Goal: Task Accomplishment & Management: Use online tool/utility

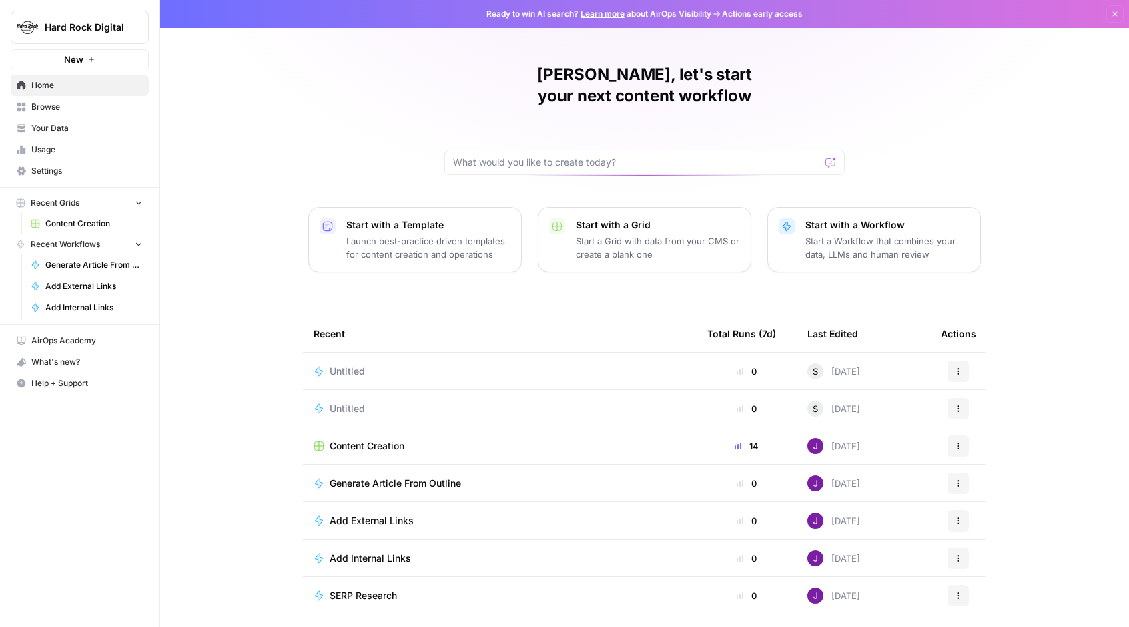
click at [864, 234] on p "Start a Workflow that combines your data, LLMs and human review" at bounding box center [888, 247] width 164 height 27
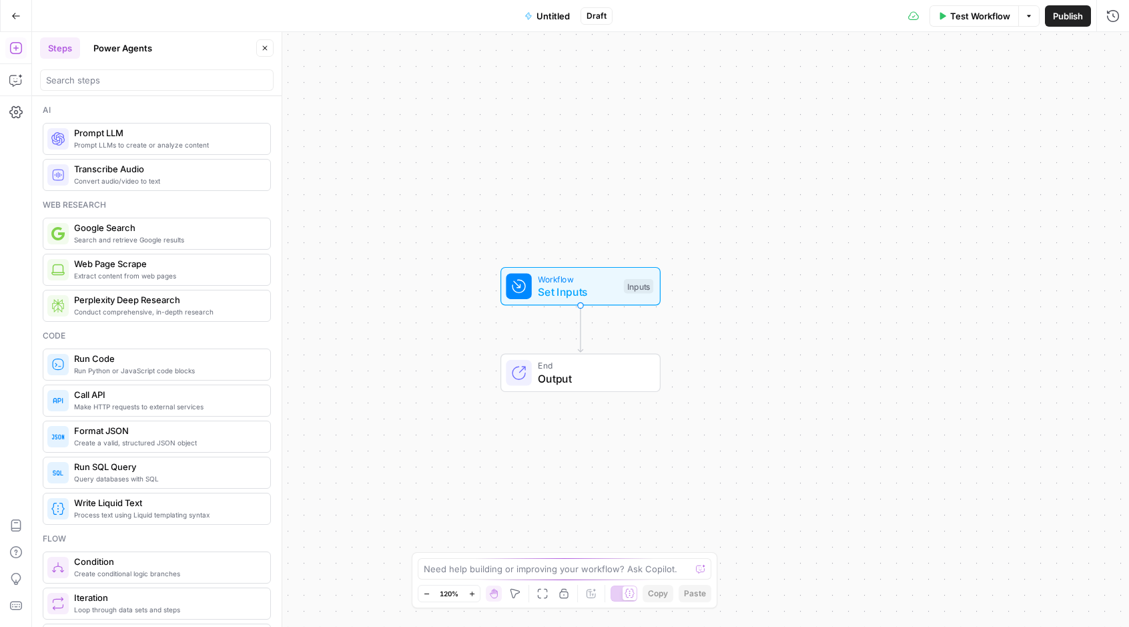
click at [132, 37] on header "Steps Power Agents Close" at bounding box center [157, 64] width 250 height 64
click at [127, 50] on button "Power Agents" at bounding box center [122, 47] width 75 height 21
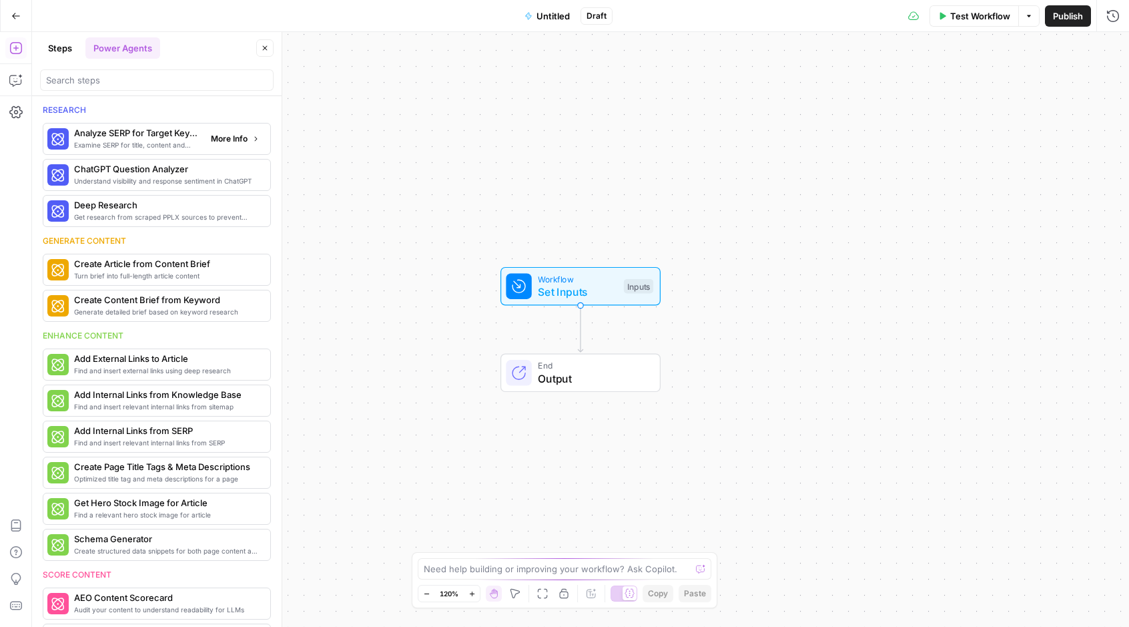
click at [160, 152] on div "Examine SERP for title, content and keyword patterns Analyze SERP for Target Ke…" at bounding box center [157, 139] width 228 height 32
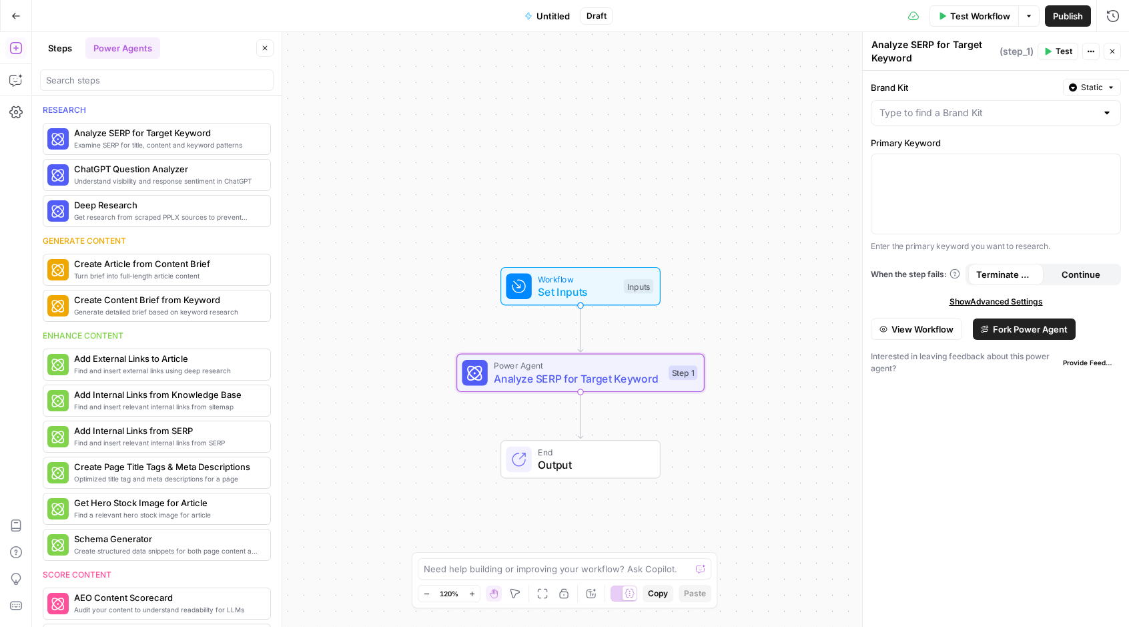
click at [996, 330] on span "Fork Power Agent" at bounding box center [1030, 328] width 75 height 13
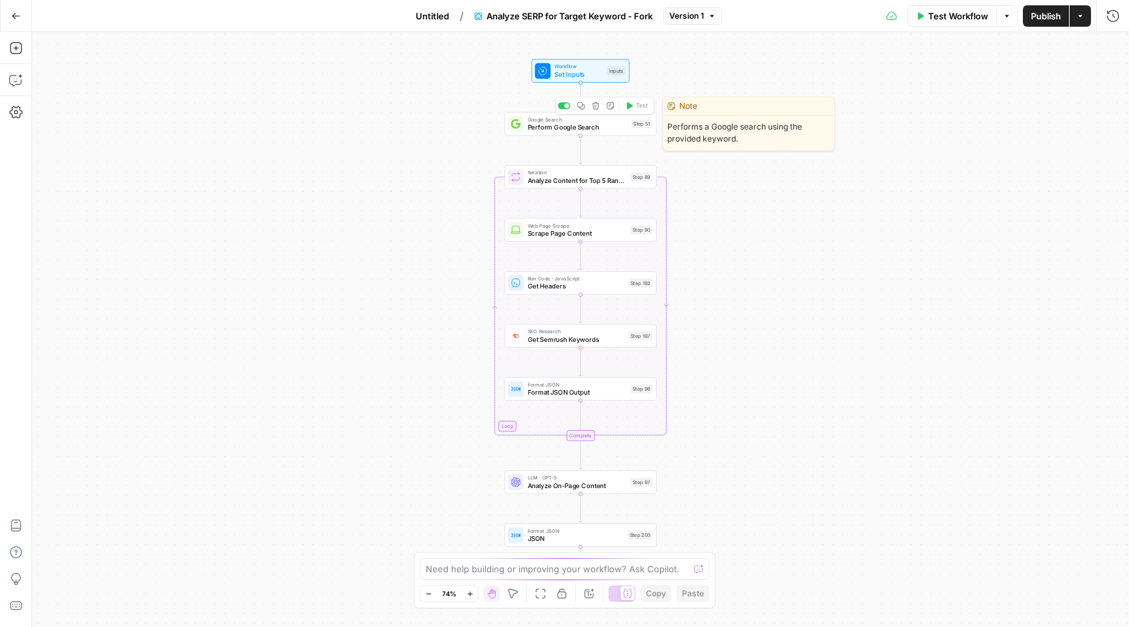
click at [617, 125] on span "Perform Google Search" at bounding box center [578, 127] width 100 height 10
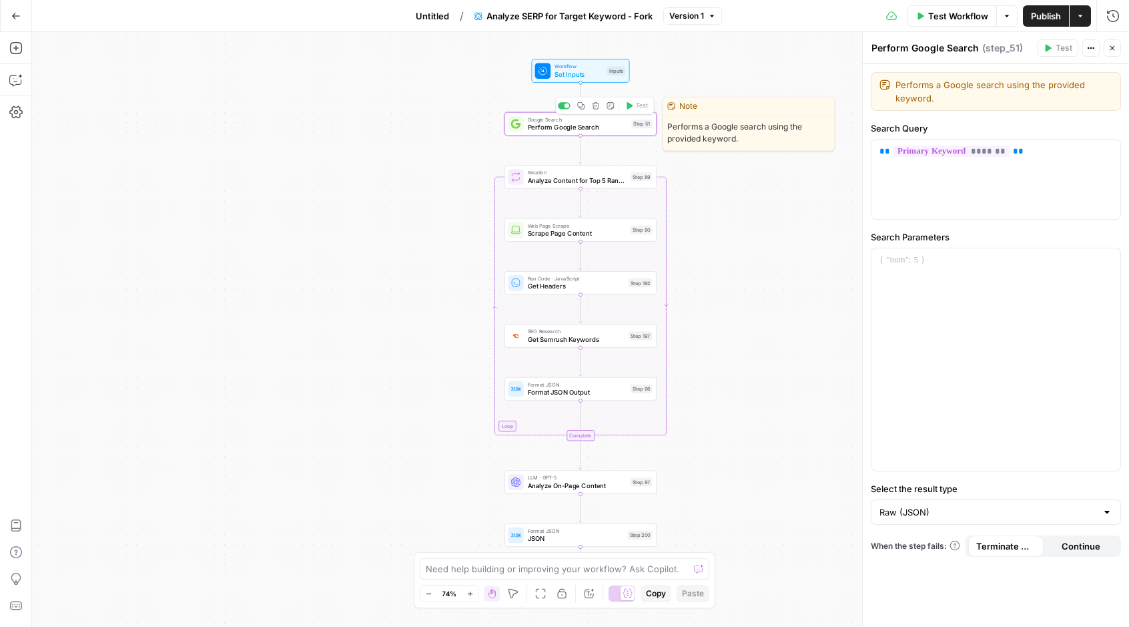
click at [610, 125] on span "Perform Google Search" at bounding box center [578, 127] width 100 height 10
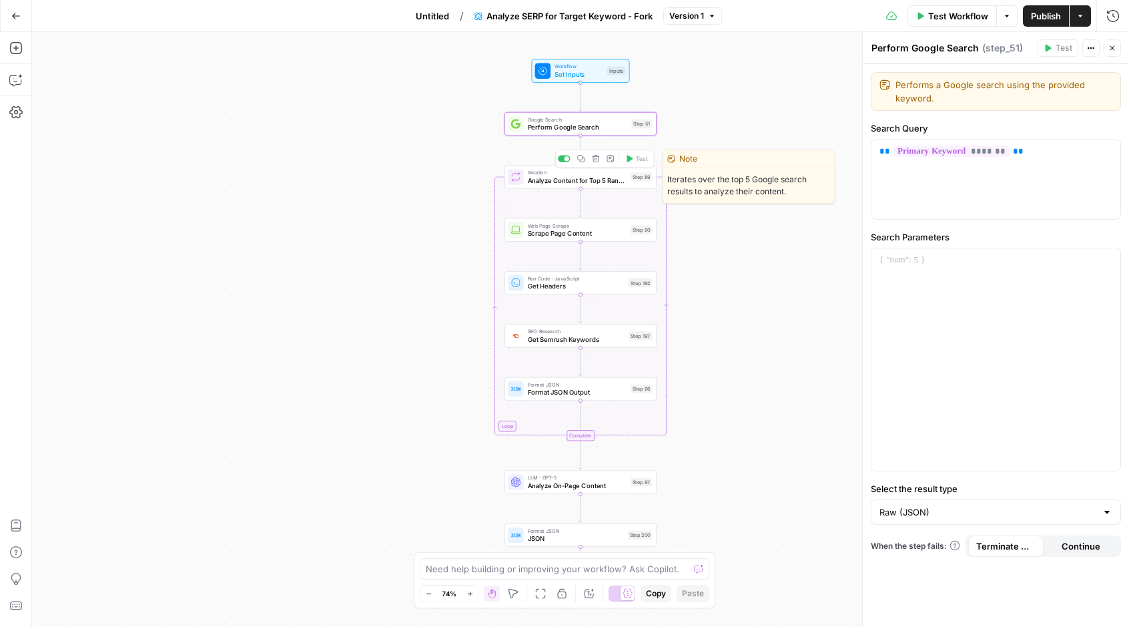
click at [619, 180] on span "Analyze Content for Top 5 Ranking Pages" at bounding box center [577, 181] width 99 height 10
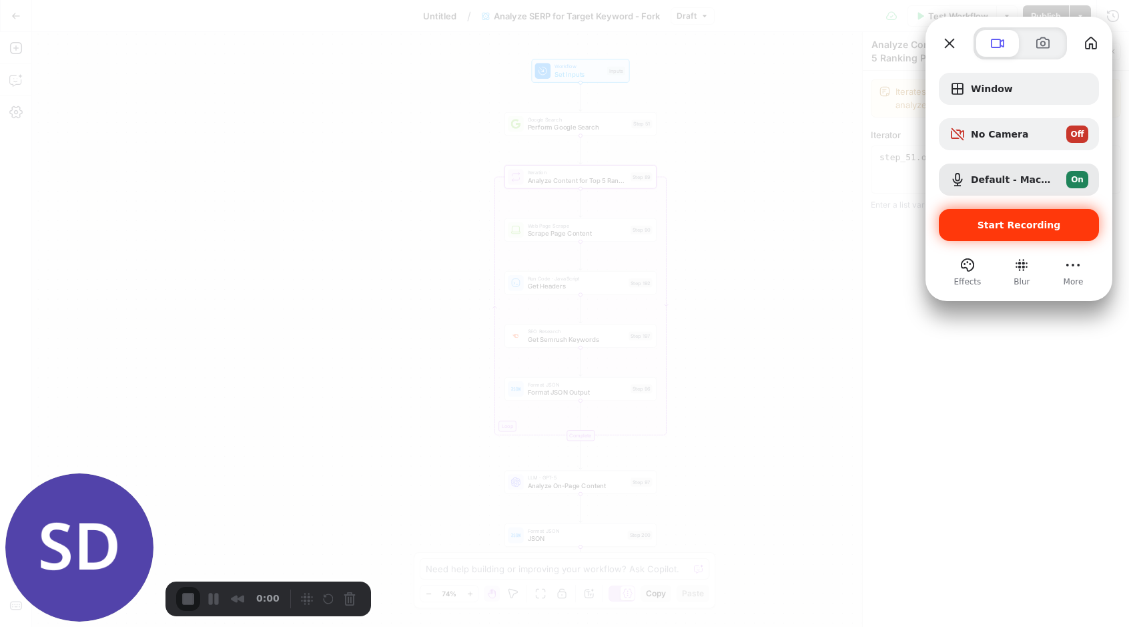
click at [975, 224] on span "Start Recording" at bounding box center [1019, 225] width 139 height 11
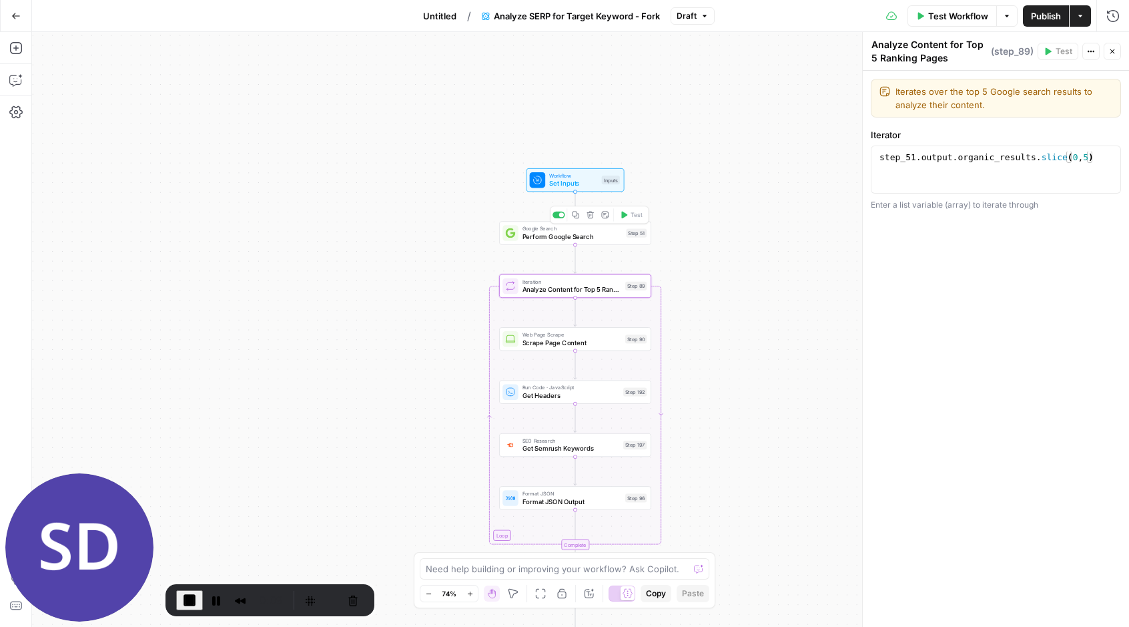
click at [635, 236] on div "Step 51" at bounding box center [636, 232] width 21 height 9
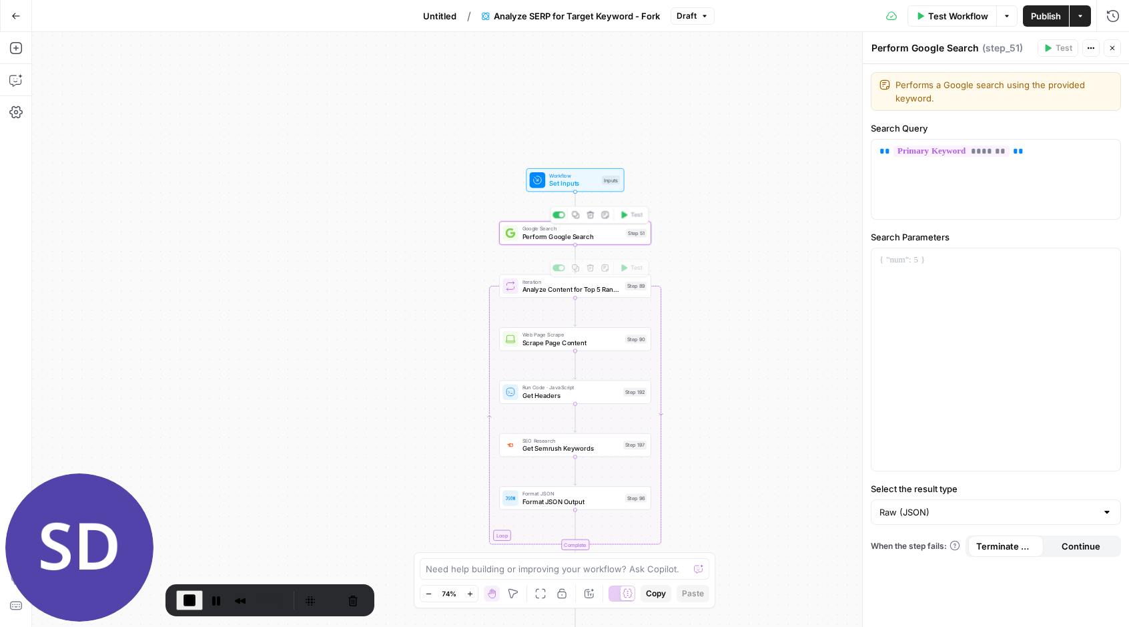
click at [604, 238] on span "Perform Google Search" at bounding box center [573, 237] width 100 height 10
click at [188, 603] on span "End Recording" at bounding box center [190, 600] width 16 height 16
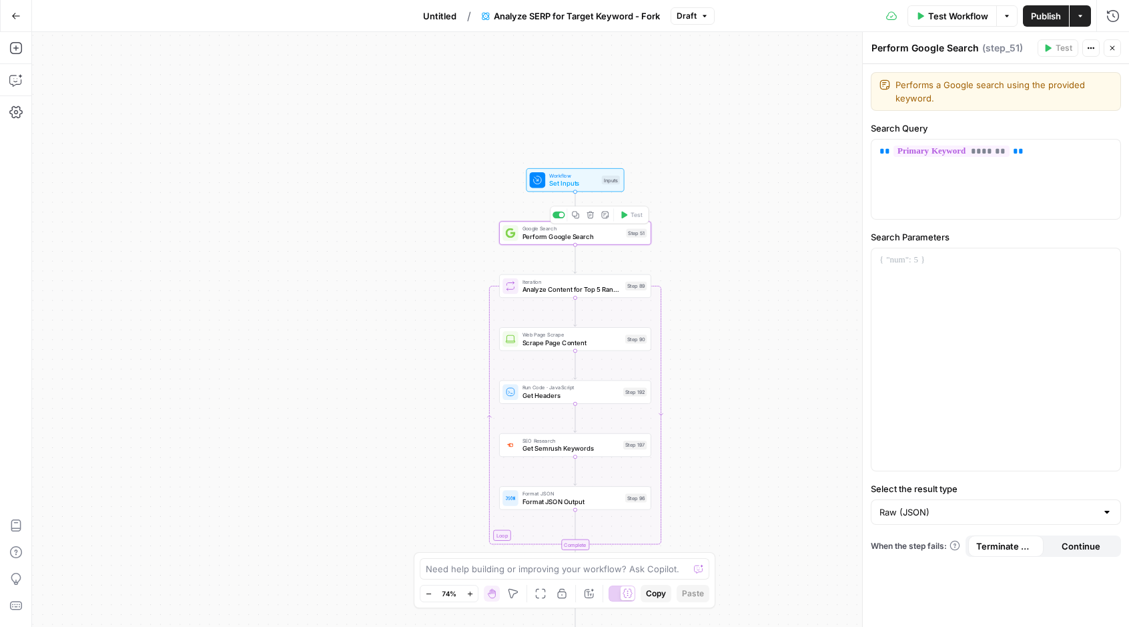
click at [631, 237] on div "Step 51" at bounding box center [636, 232] width 21 height 9
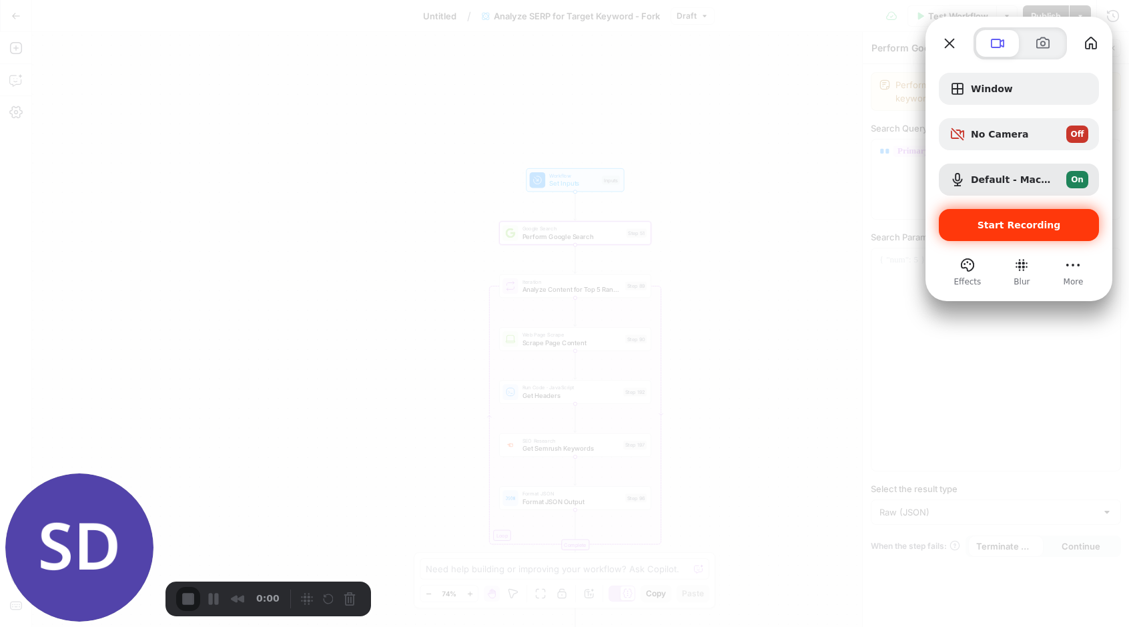
click at [1000, 221] on span "Start Recording" at bounding box center [1019, 225] width 83 height 11
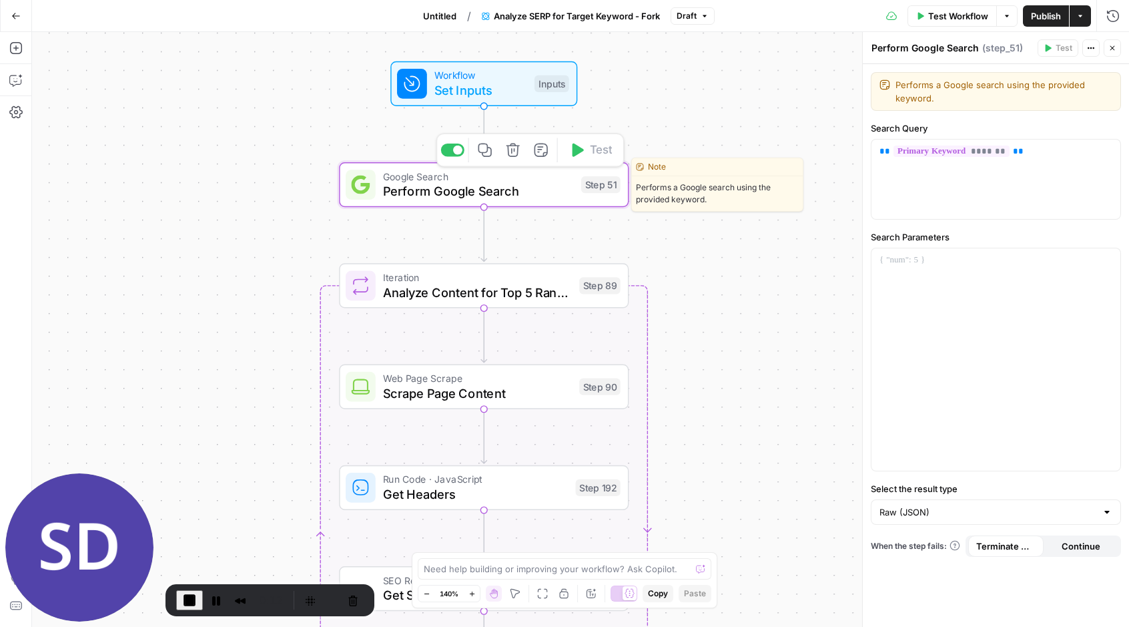
click at [570, 193] on span "Perform Google Search" at bounding box center [478, 191] width 191 height 19
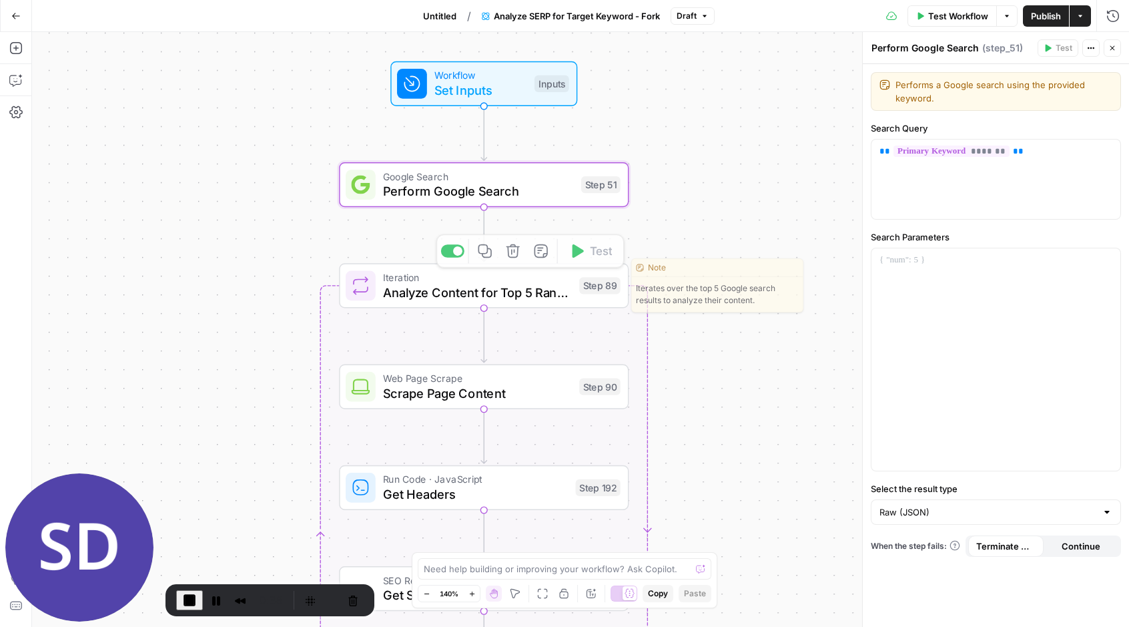
click at [533, 300] on span "Analyze Content for Top 5 Ranking Pages" at bounding box center [477, 292] width 189 height 19
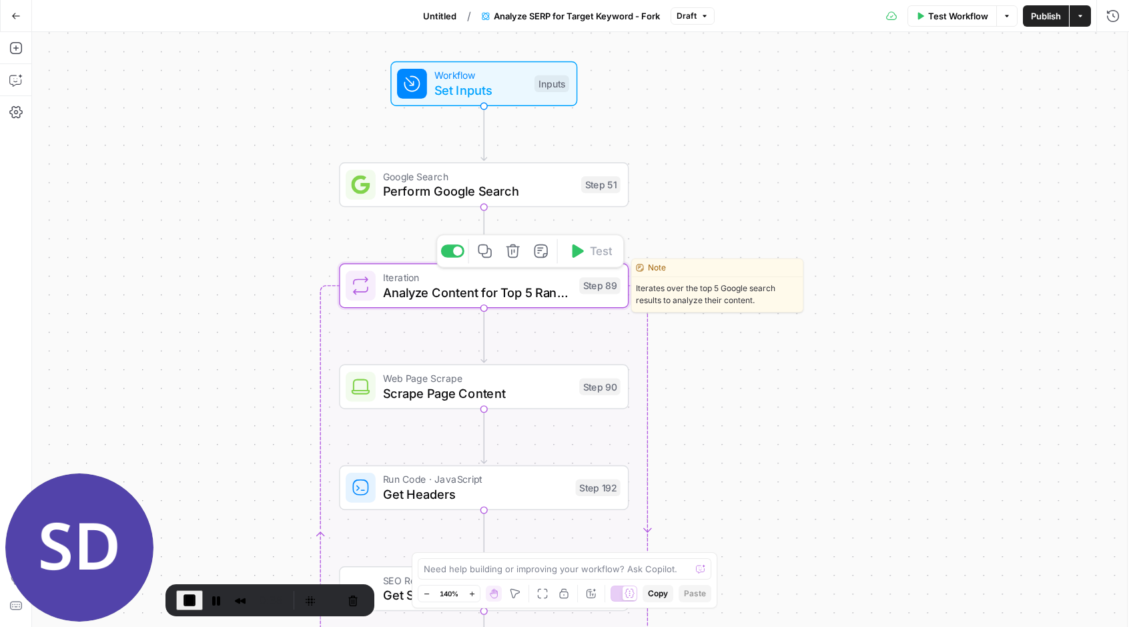
click at [533, 300] on span "Analyze Content for Top 5 Ranking Pages" at bounding box center [477, 292] width 189 height 19
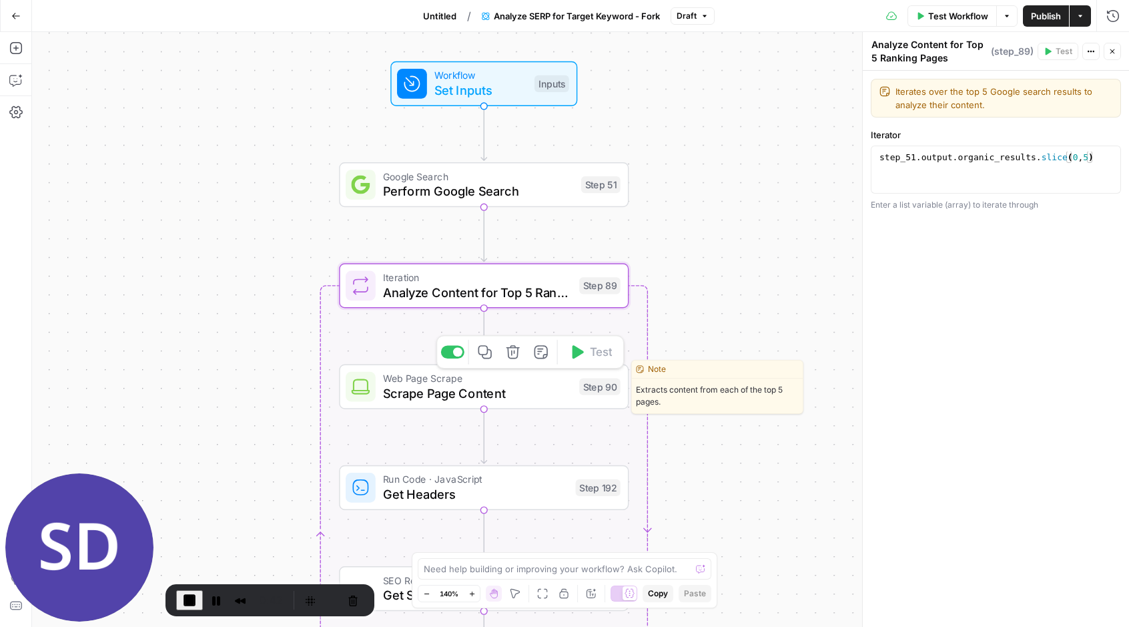
click at [525, 396] on span "Scrape Page Content" at bounding box center [477, 393] width 189 height 19
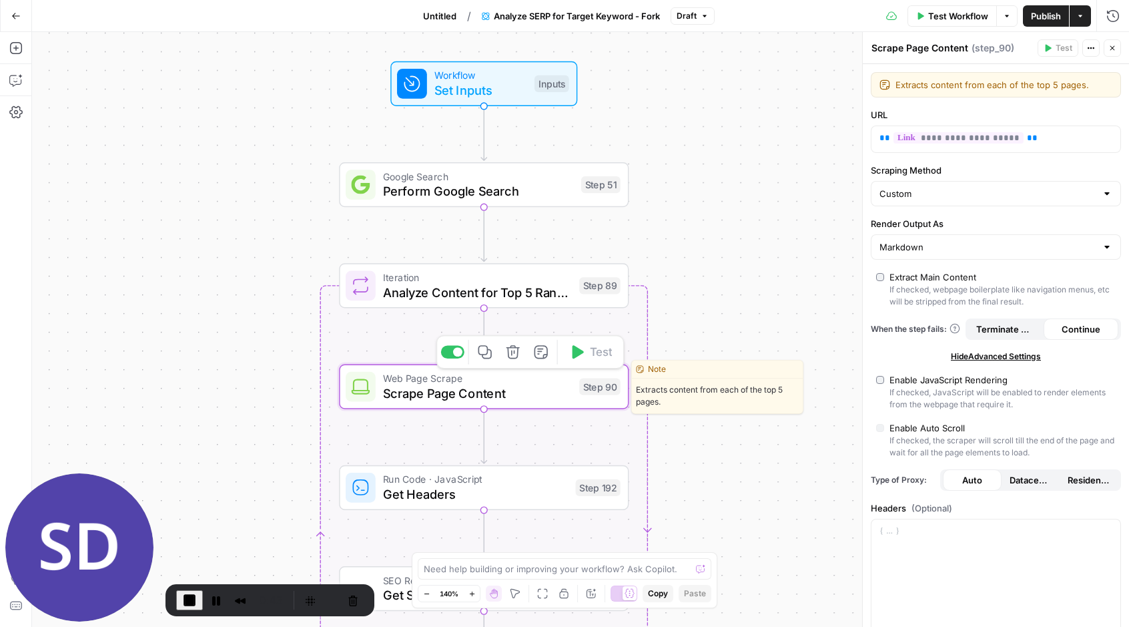
click at [525, 396] on span "Scrape Page Content" at bounding box center [477, 393] width 189 height 19
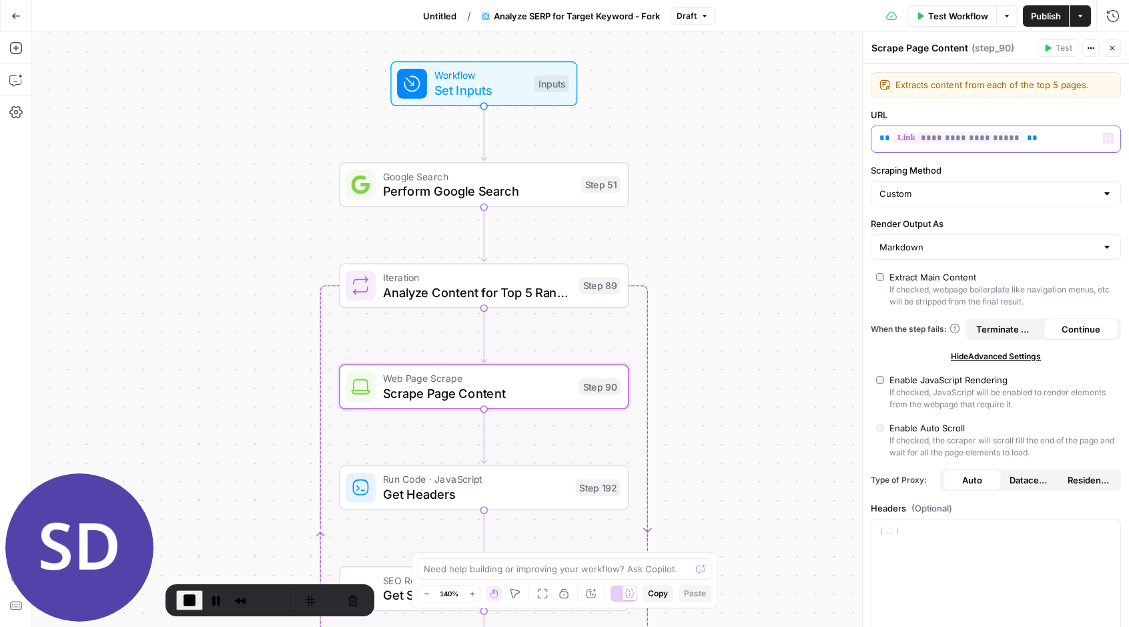
click at [945, 138] on span "**********" at bounding box center [959, 137] width 130 height 11
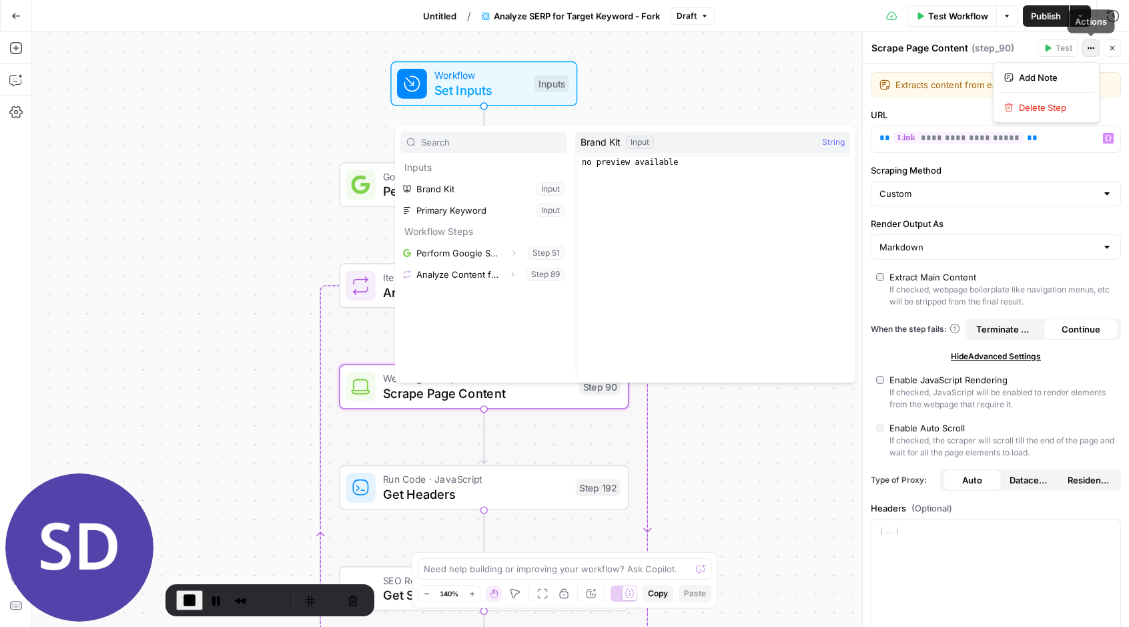
click at [1087, 49] on button "Actions" at bounding box center [1091, 47] width 17 height 17
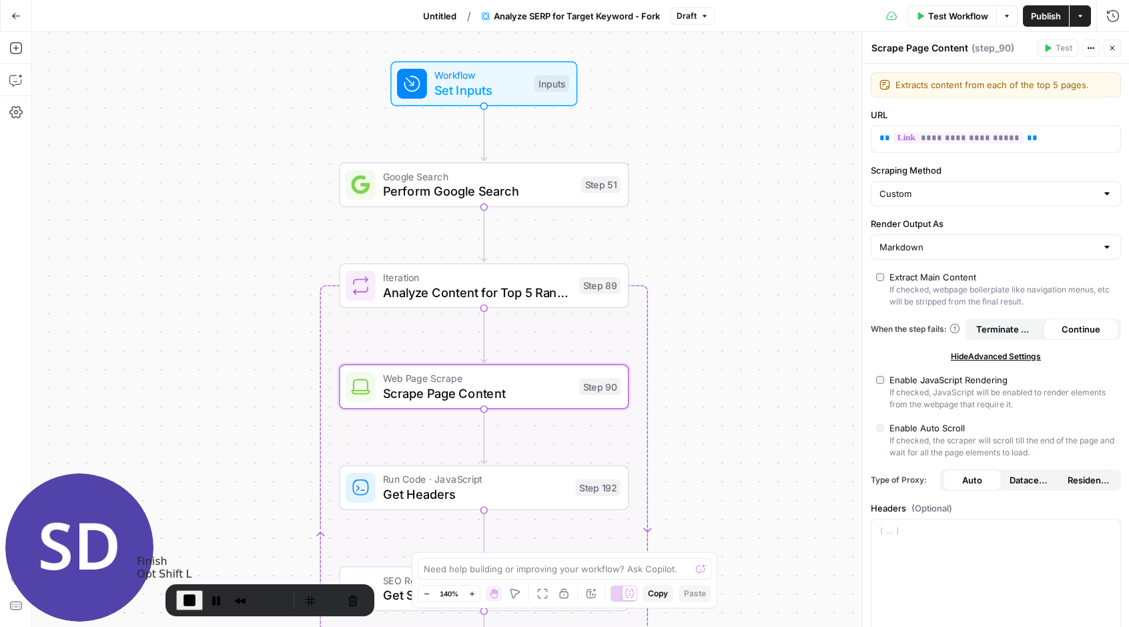
click at [189, 602] on span "End Recording" at bounding box center [190, 600] width 16 height 16
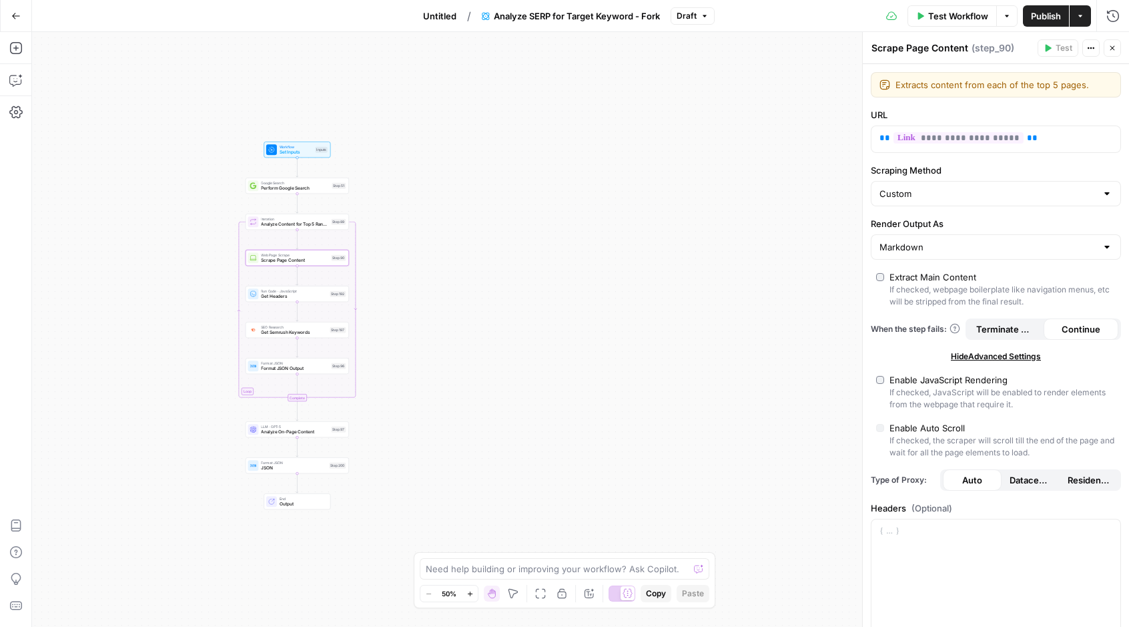
click at [13, 11] on icon "button" at bounding box center [15, 15] width 9 height 9
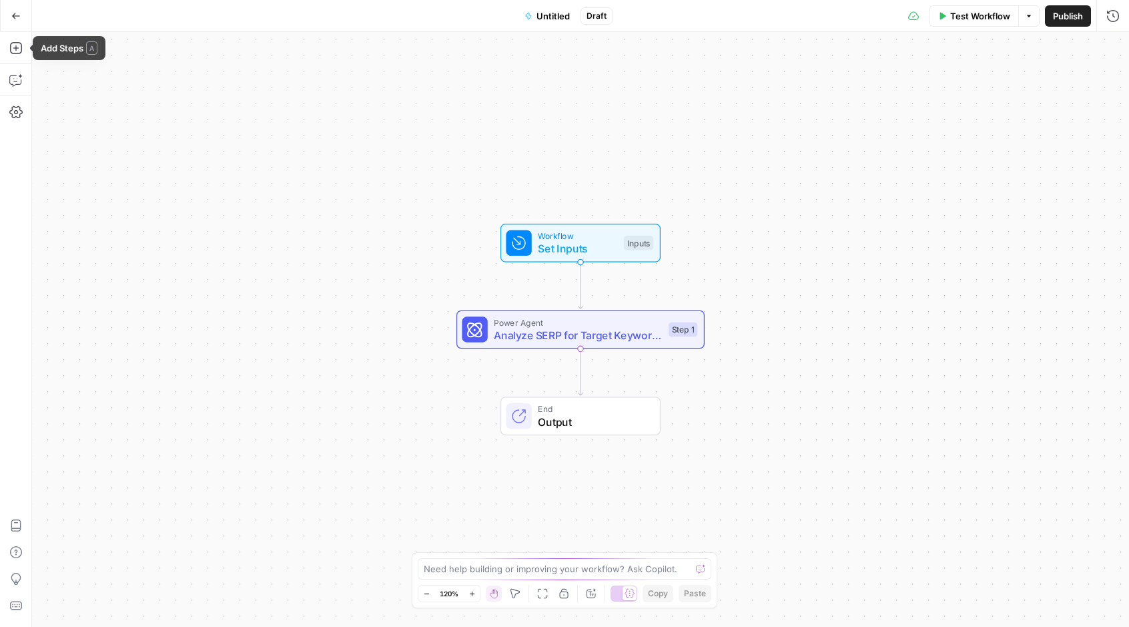
click at [18, 16] on icon "button" at bounding box center [15, 15] width 9 height 9
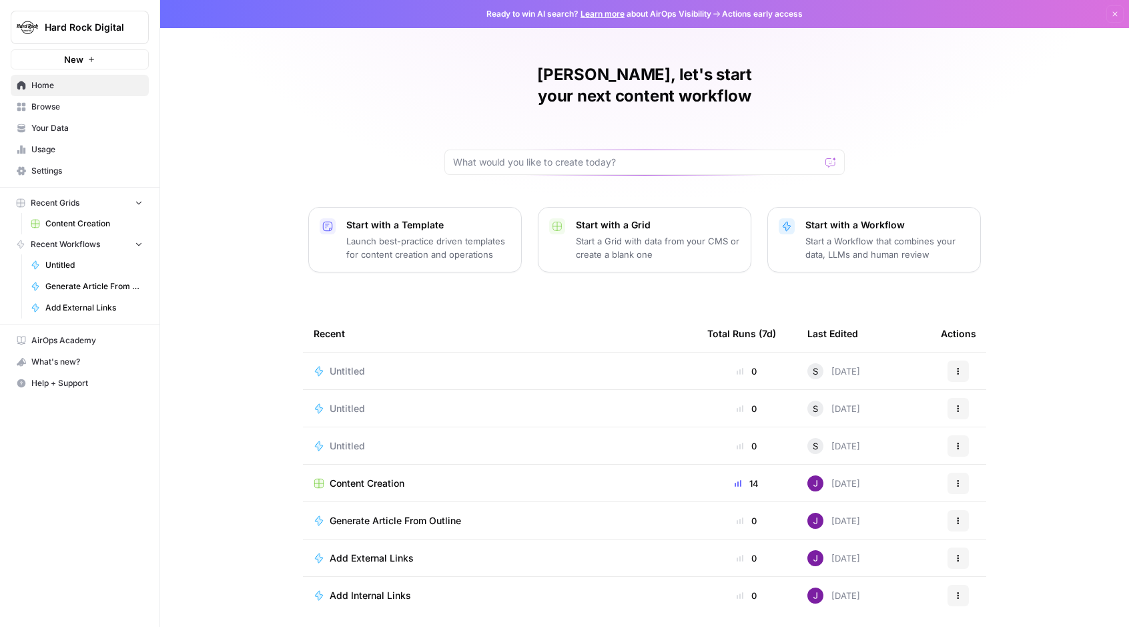
click at [374, 477] on span "Content Creation" at bounding box center [367, 483] width 75 height 13
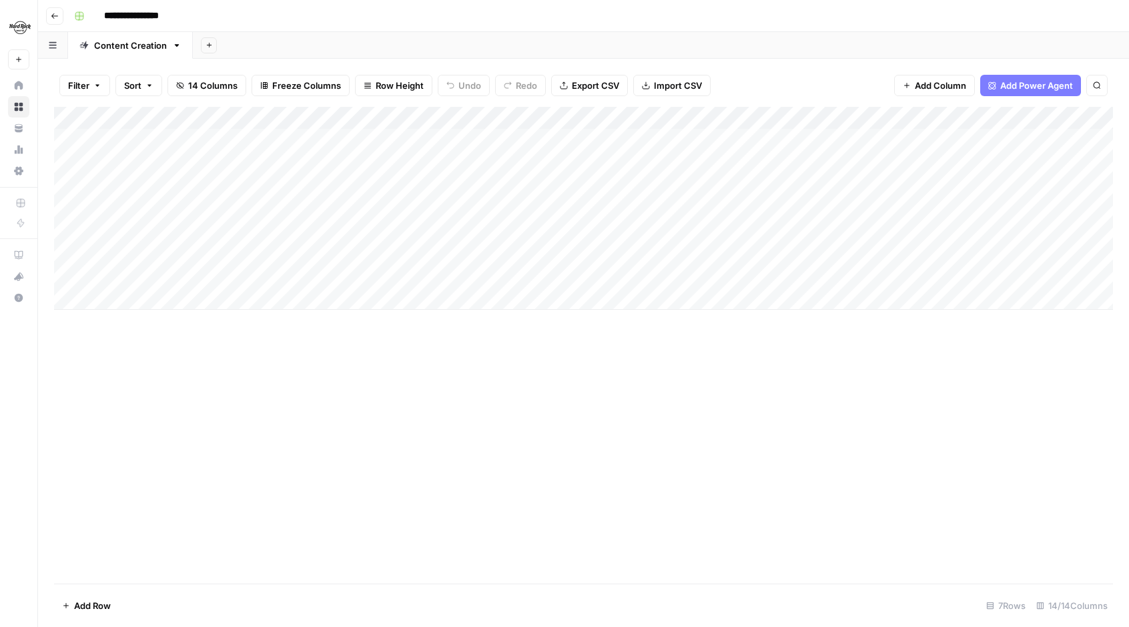
click at [313, 141] on div "Add Column" at bounding box center [583, 208] width 1059 height 203
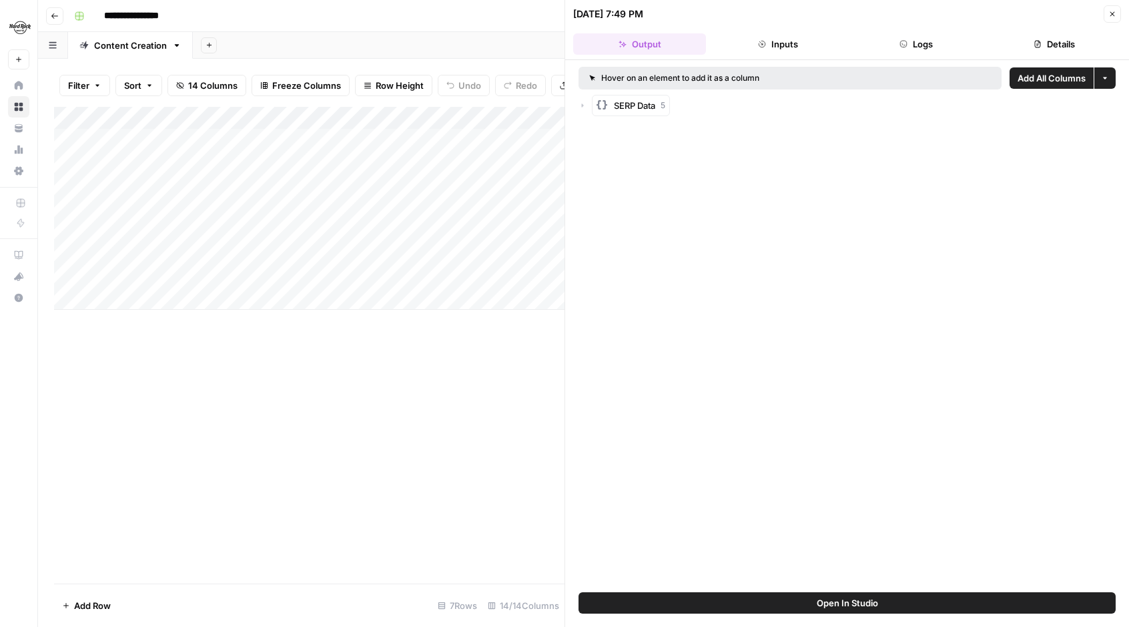
click at [784, 44] on button "Inputs" at bounding box center [778, 43] width 133 height 21
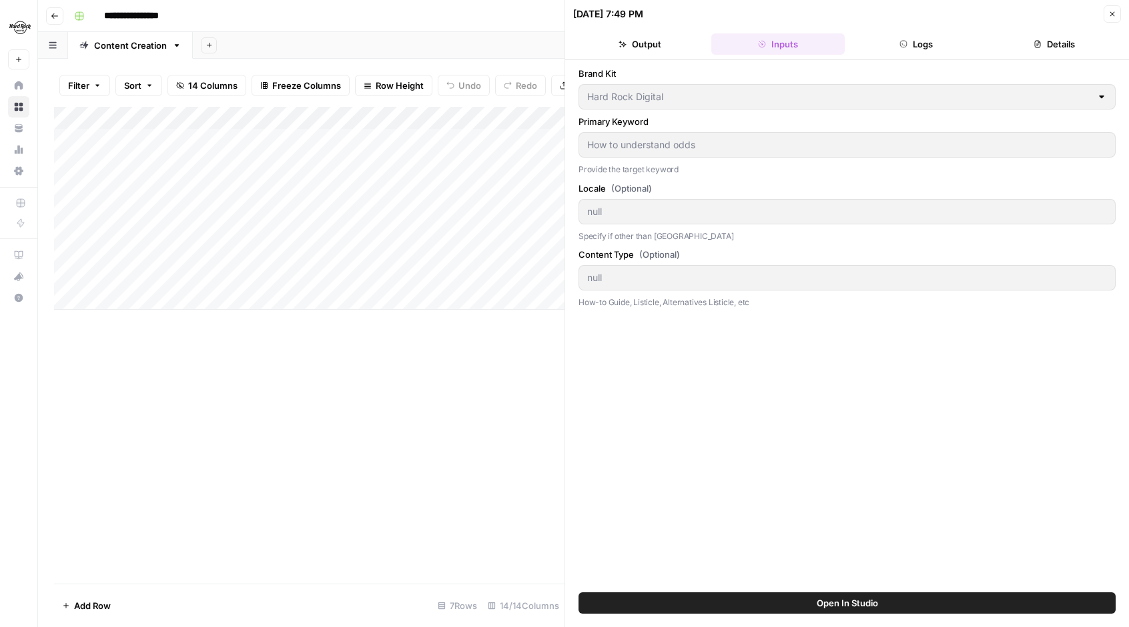
click at [900, 45] on icon "button" at bounding box center [904, 44] width 8 height 8
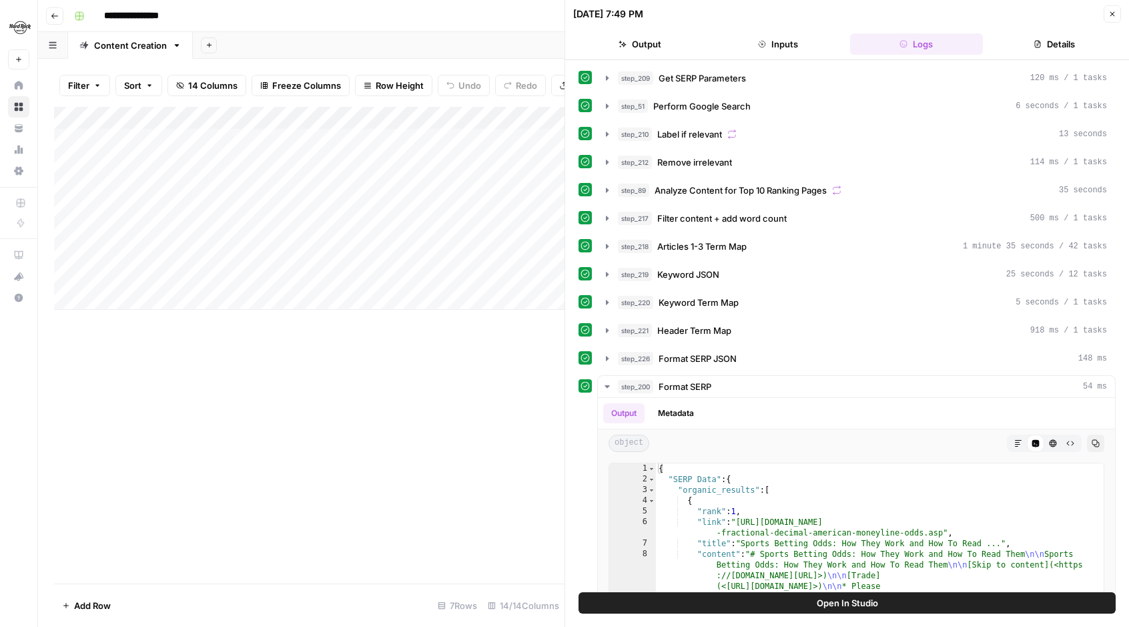
click at [427, 469] on div "Add Column" at bounding box center [309, 345] width 511 height 477
click at [1113, 11] on icon "button" at bounding box center [1113, 14] width 8 height 8
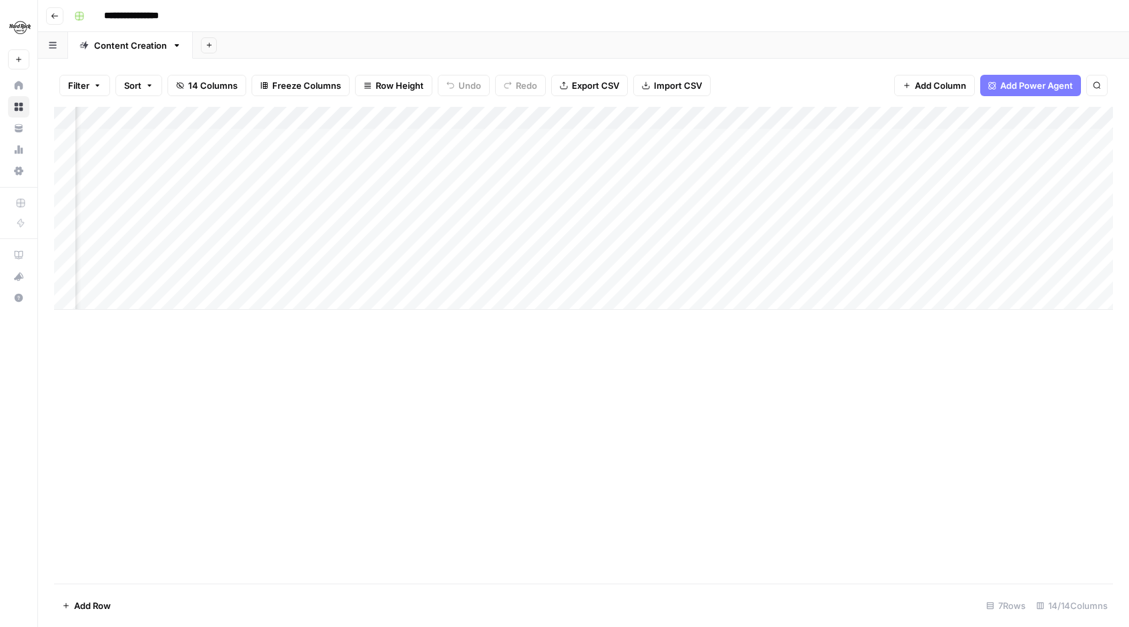
scroll to position [0, 293]
click at [483, 138] on div "Add Column" at bounding box center [583, 208] width 1059 height 203
click at [372, 138] on div "Add Column" at bounding box center [583, 208] width 1059 height 203
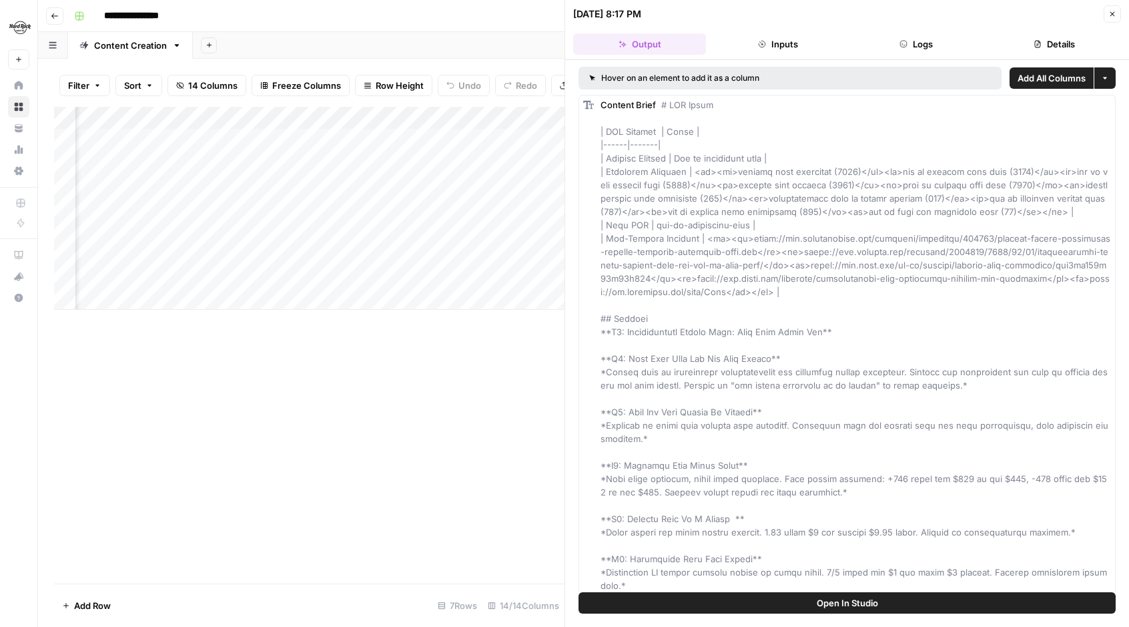
click at [775, 53] on button "Inputs" at bounding box center [778, 43] width 133 height 21
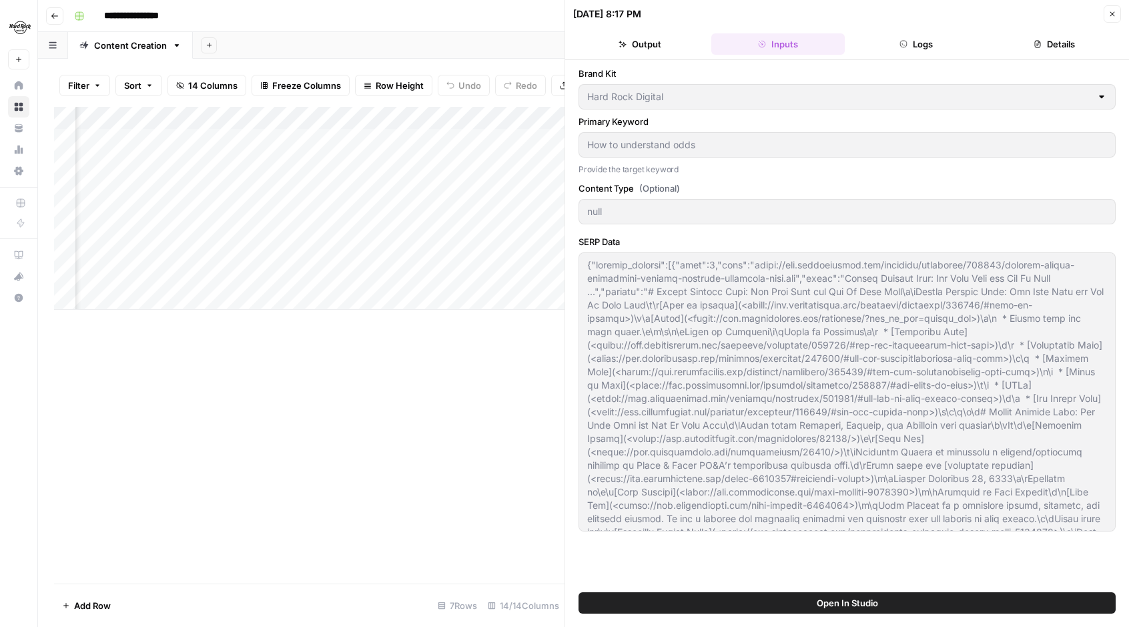
click at [911, 45] on button "Logs" at bounding box center [916, 43] width 133 height 21
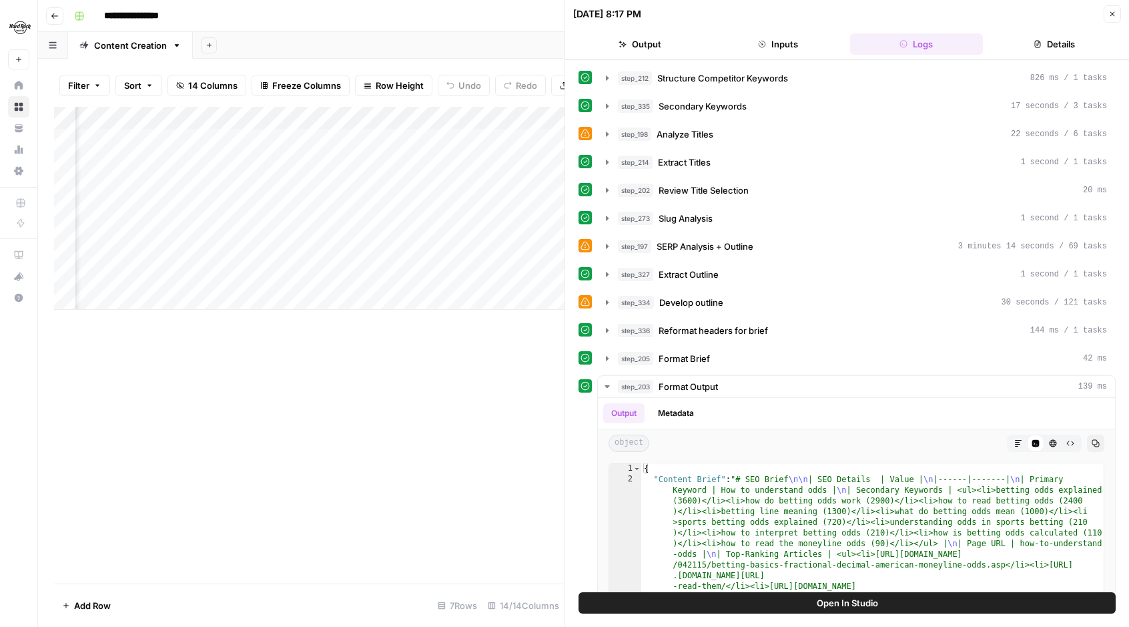
click at [1057, 38] on button "Details" at bounding box center [1055, 43] width 133 height 21
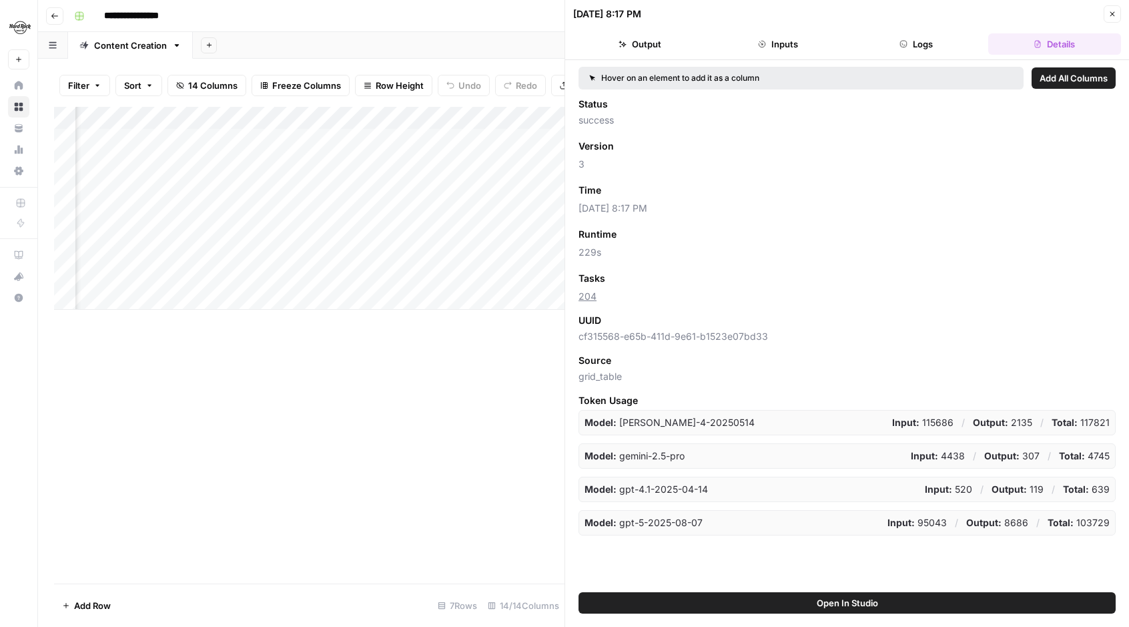
click at [1117, 15] on button "Close" at bounding box center [1112, 13] width 17 height 17
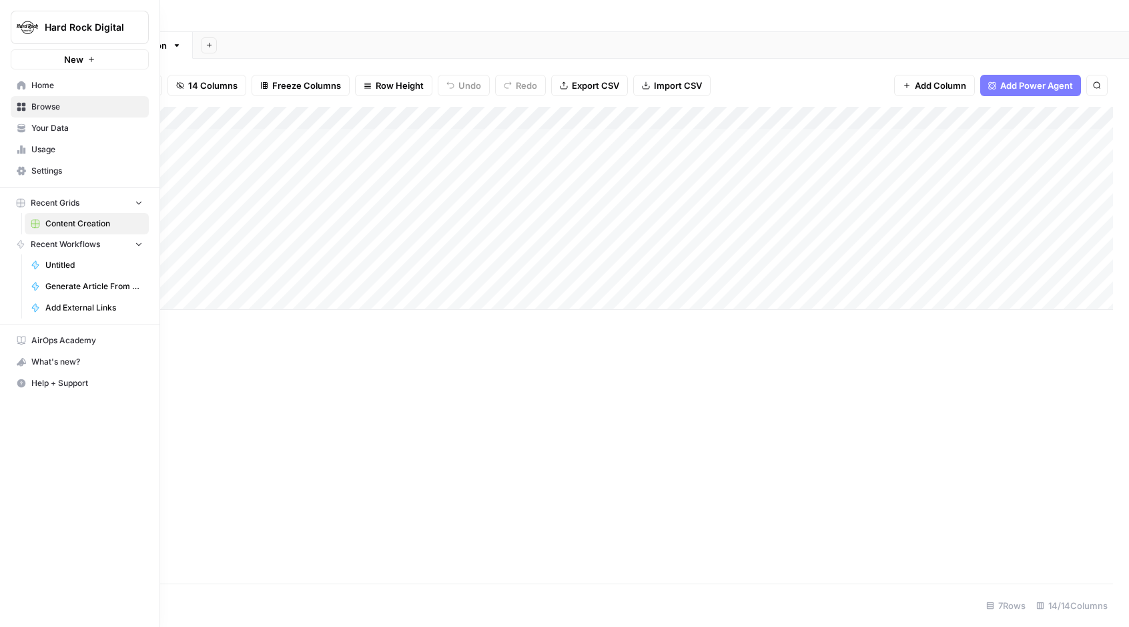
click at [50, 86] on span "Home" at bounding box center [86, 85] width 111 height 12
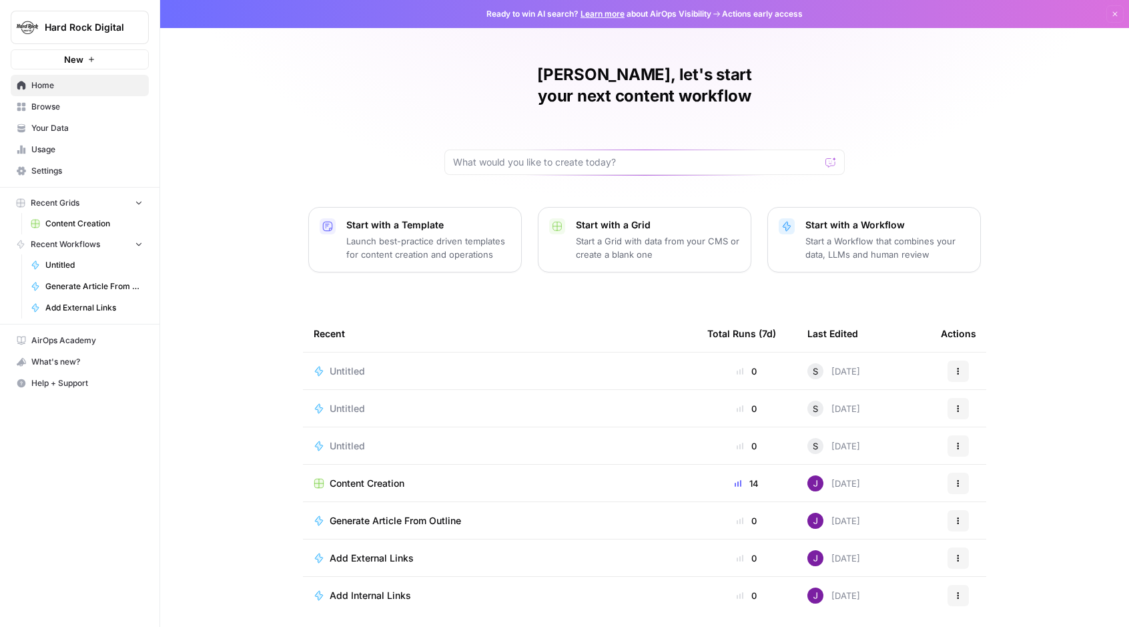
click at [382, 539] on td "Add External Links" at bounding box center [500, 557] width 394 height 37
click at [381, 551] on span "Add External Links" at bounding box center [372, 557] width 84 height 13
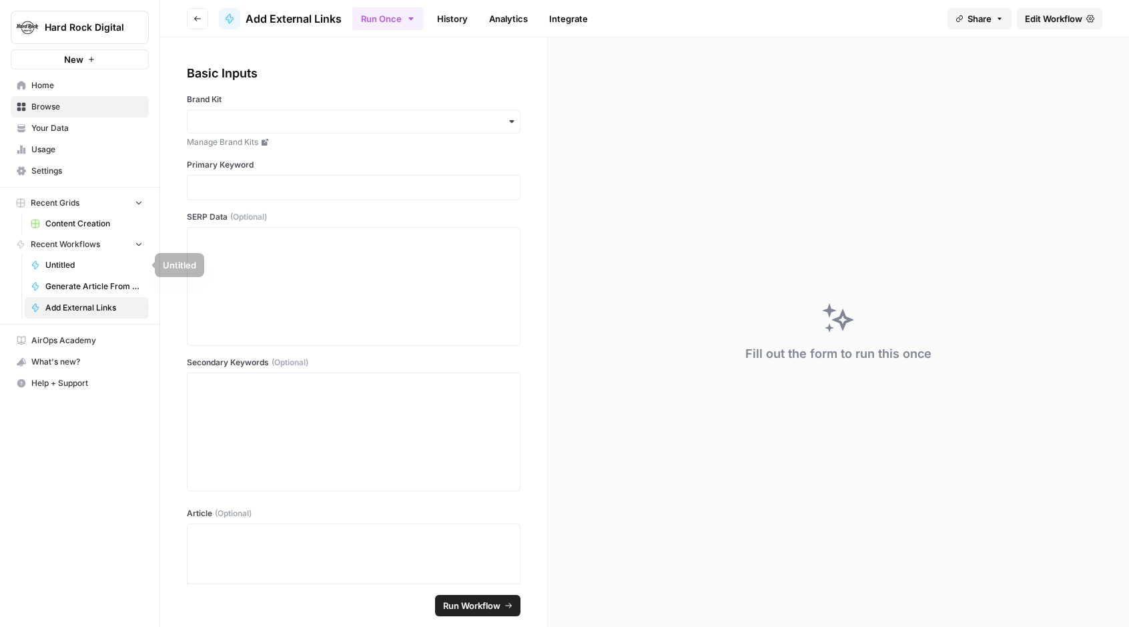
click at [73, 288] on span "Generate Article From Outline" at bounding box center [93, 286] width 97 height 12
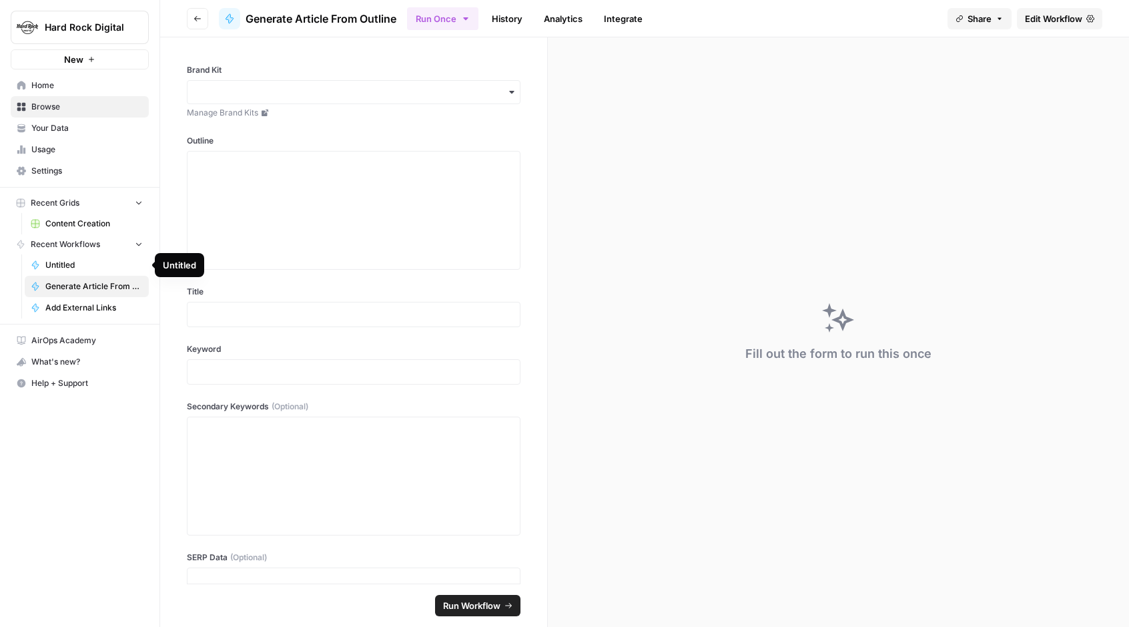
click at [67, 262] on span "Untitled" at bounding box center [93, 265] width 97 height 12
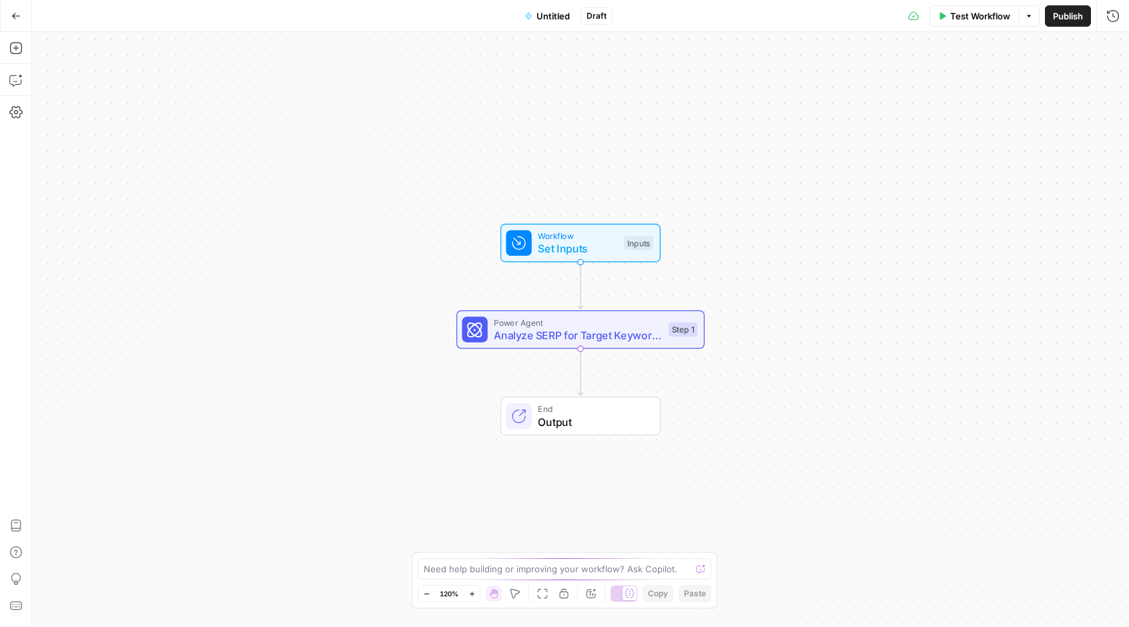
click at [17, 9] on button "Go Back" at bounding box center [16, 16] width 24 height 24
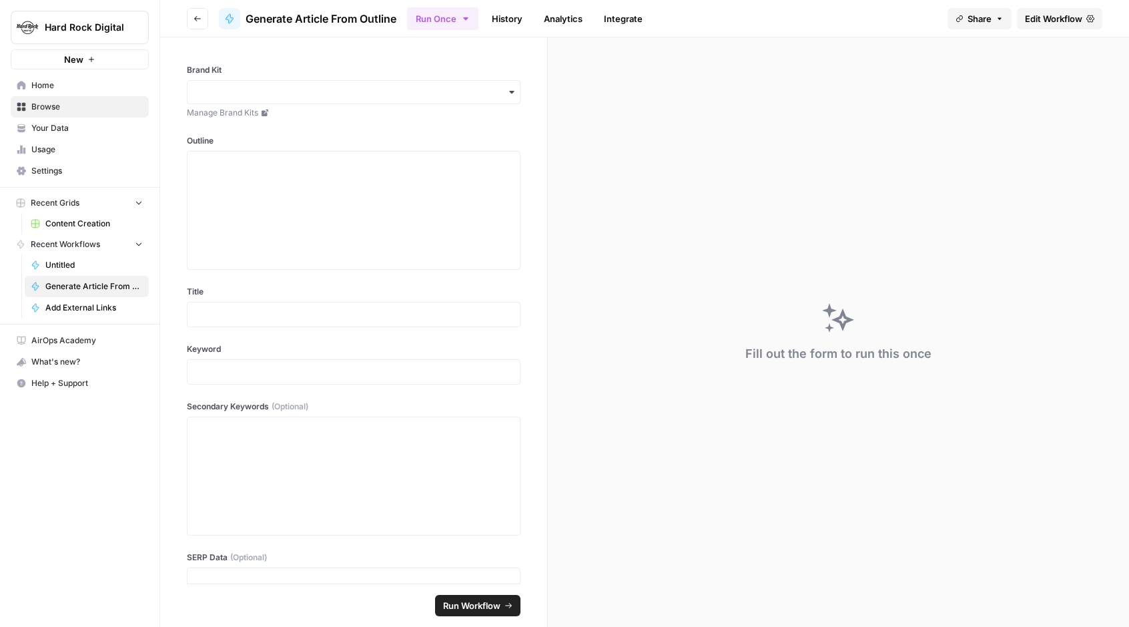
click at [52, 88] on span "Home" at bounding box center [86, 85] width 111 height 12
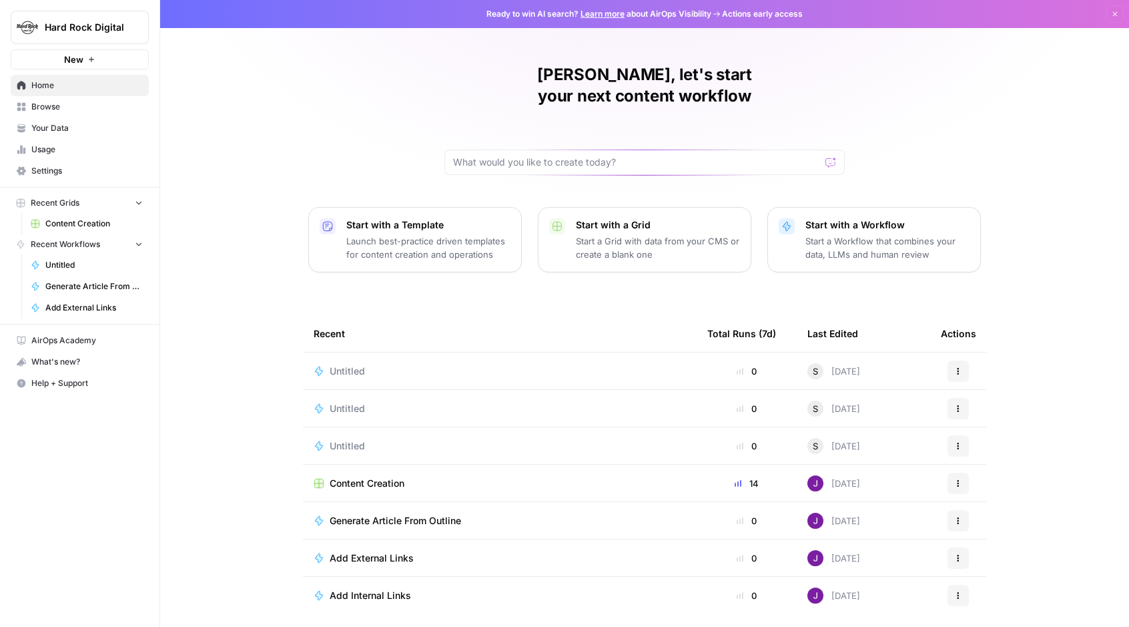
click at [372, 589] on span "Add Internal Links" at bounding box center [370, 595] width 81 height 13
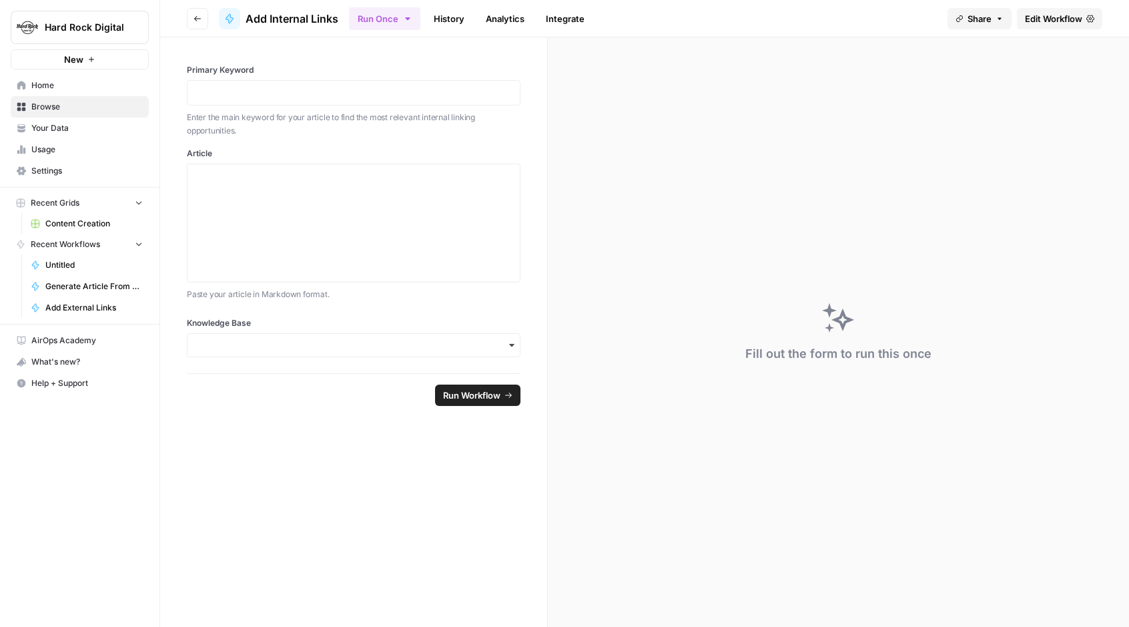
click at [65, 89] on span "Home" at bounding box center [86, 85] width 111 height 12
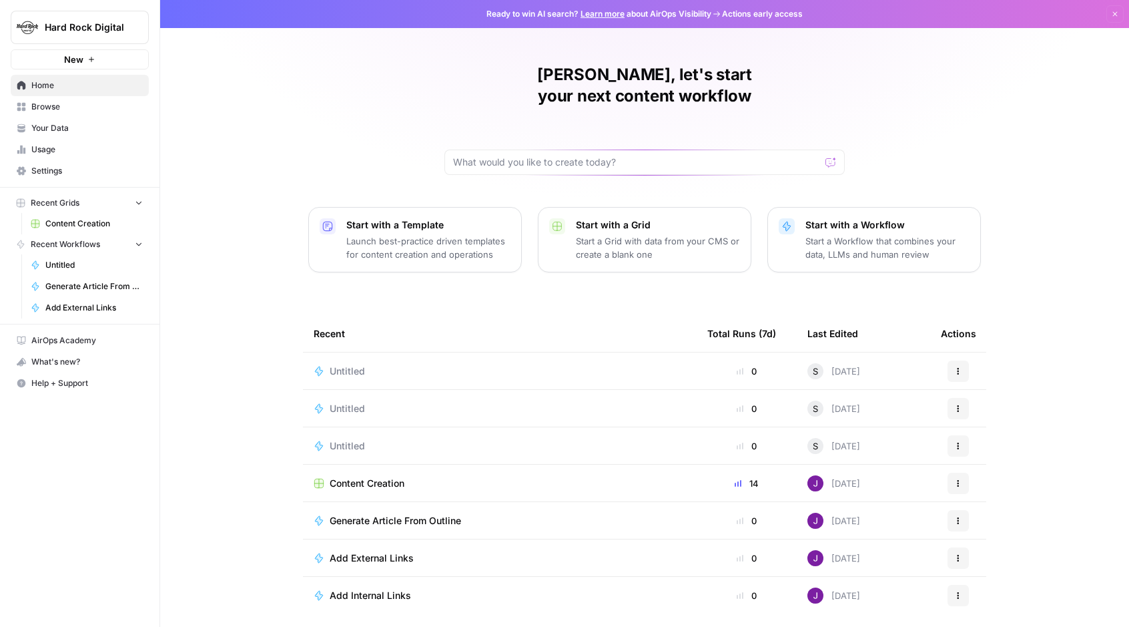
click at [433, 477] on div "Content Creation" at bounding box center [500, 483] width 372 height 13
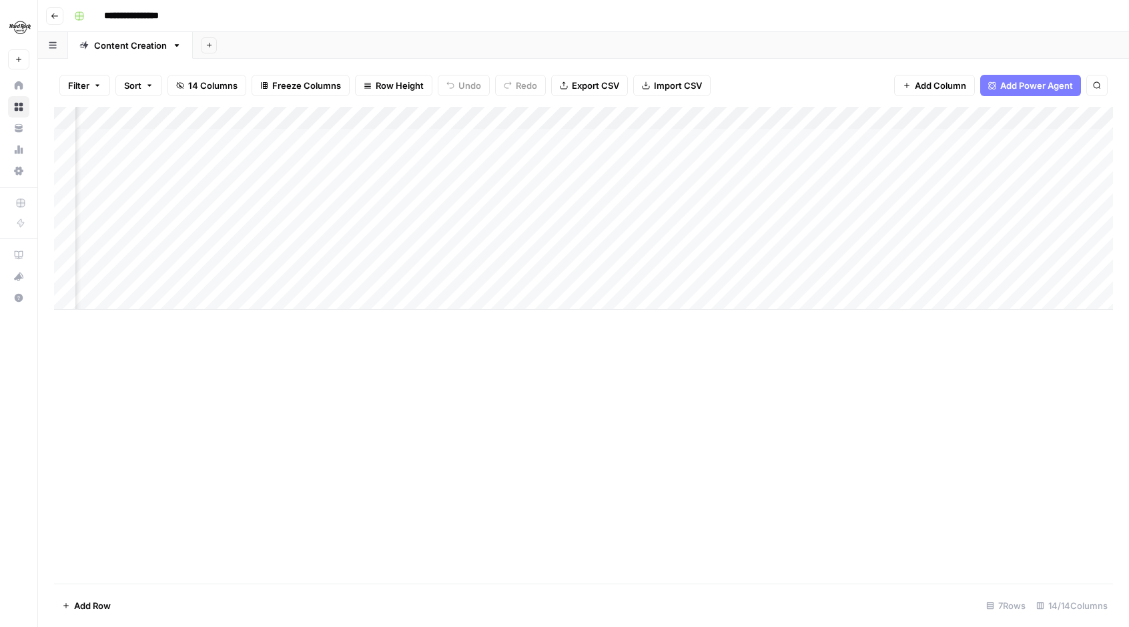
scroll to position [0, 883]
click at [604, 201] on div "Add Column" at bounding box center [583, 208] width 1059 height 203
click at [605, 206] on div "Add Column" at bounding box center [583, 208] width 1059 height 203
click at [605, 206] on div at bounding box center [674, 208] width 231 height 25
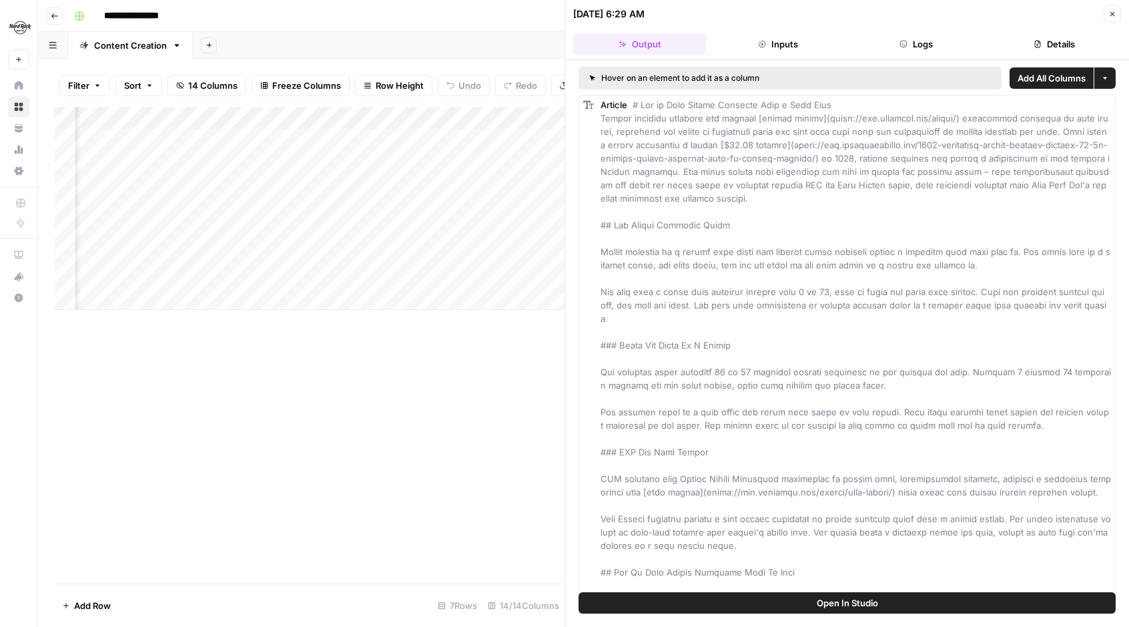
click at [686, 604] on button "Open In Studio" at bounding box center [847, 602] width 537 height 21
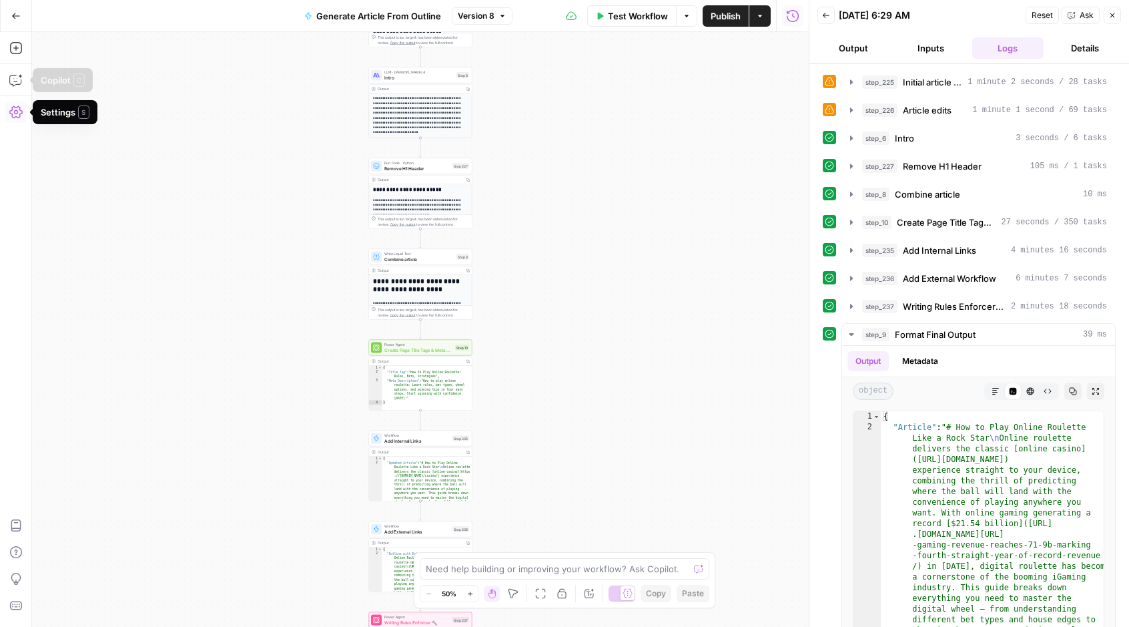
click at [13, 15] on icon "button" at bounding box center [15, 15] width 9 height 9
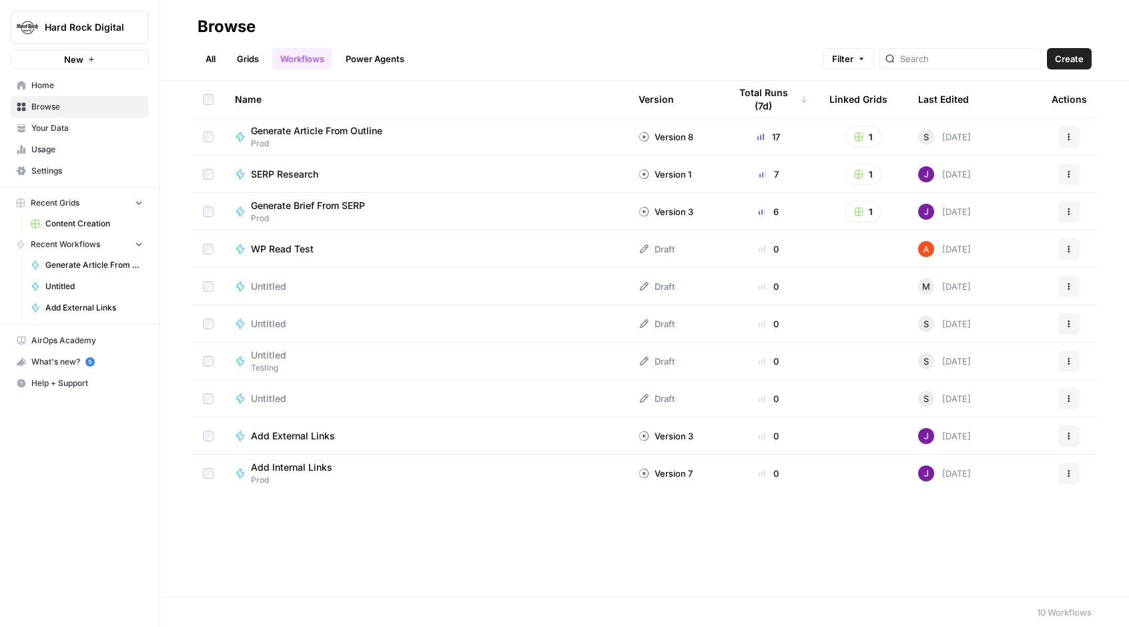
click at [84, 150] on span "Usage" at bounding box center [86, 150] width 111 height 12
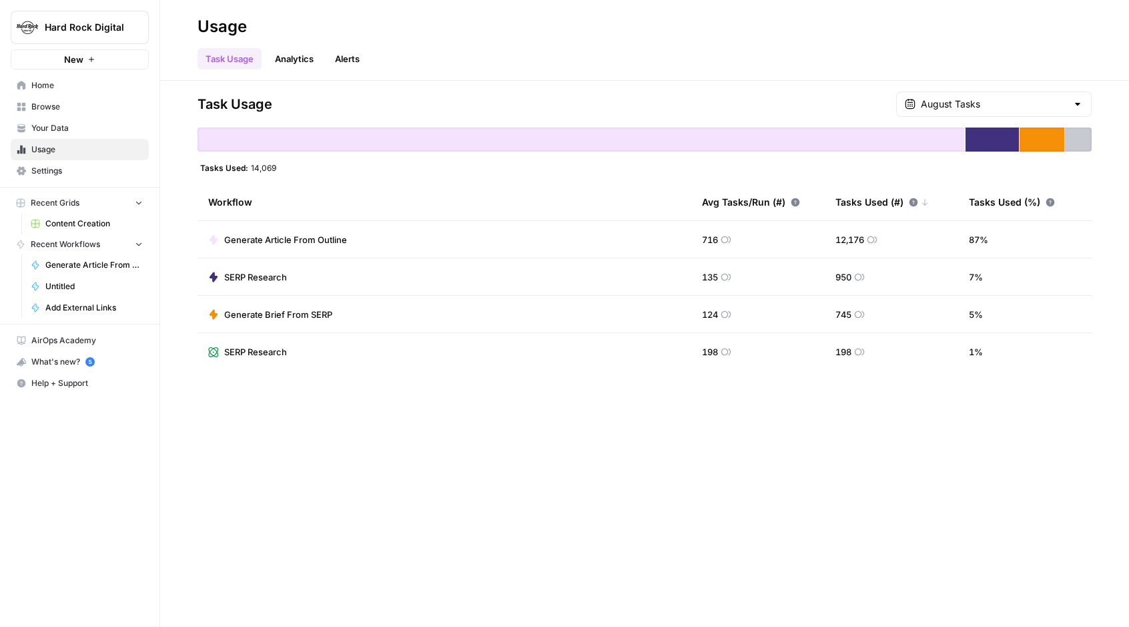
click at [84, 123] on span "Your Data" at bounding box center [86, 128] width 111 height 12
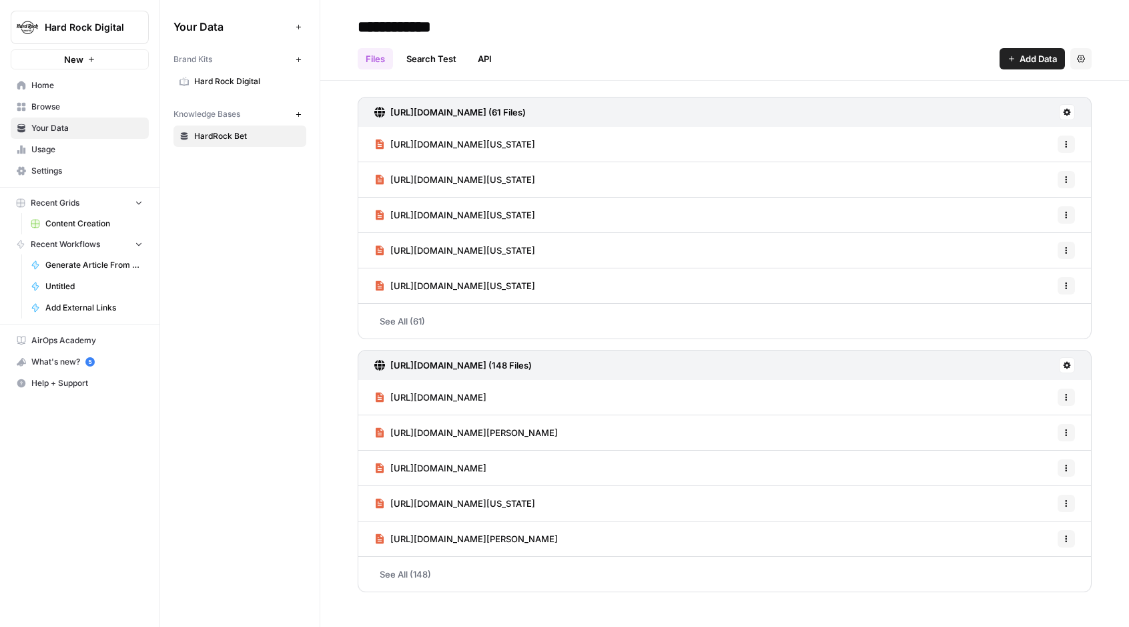
click at [84, 93] on link "Home" at bounding box center [80, 85] width 138 height 21
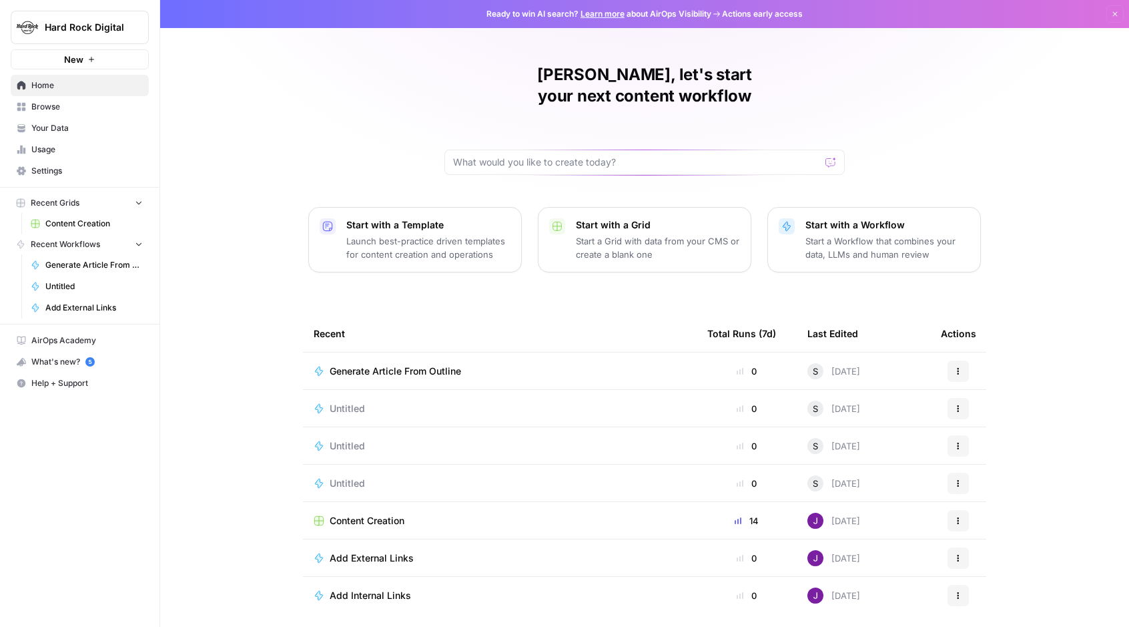
click at [68, 128] on span "Your Data" at bounding box center [86, 128] width 111 height 12
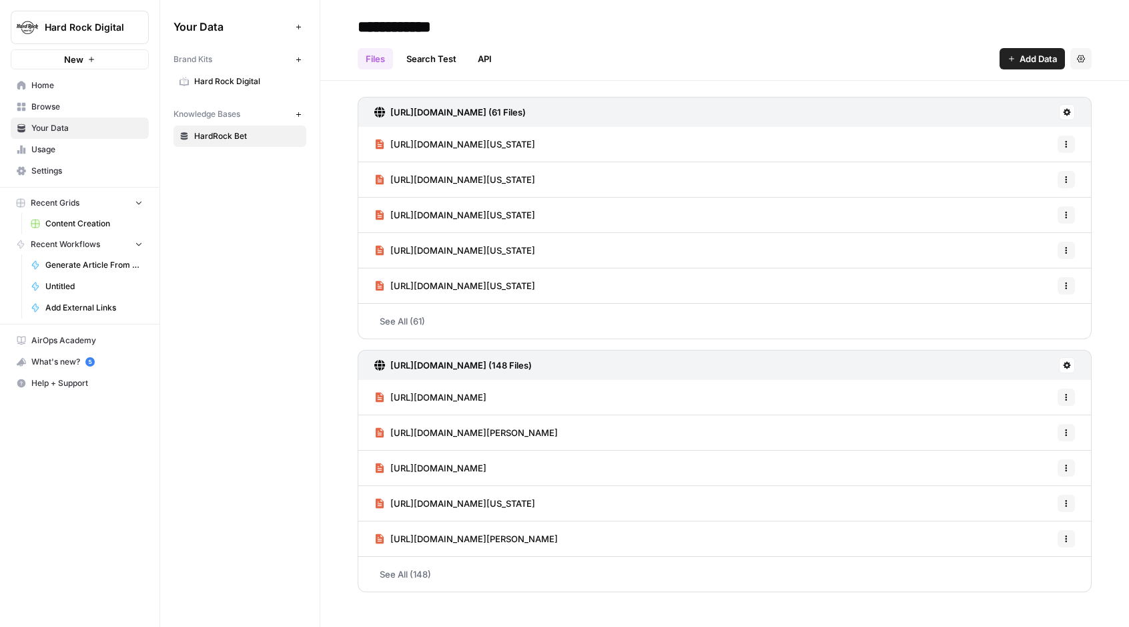
click at [76, 99] on link "Browse" at bounding box center [80, 106] width 138 height 21
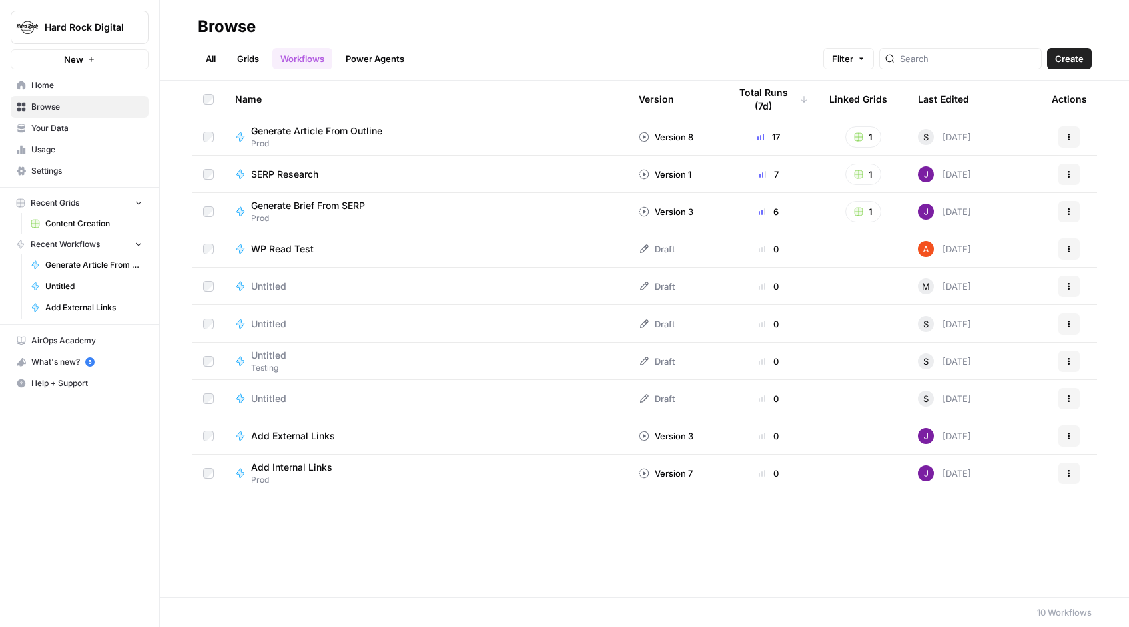
click at [301, 135] on span "Generate Article From Outline" at bounding box center [317, 130] width 132 height 13
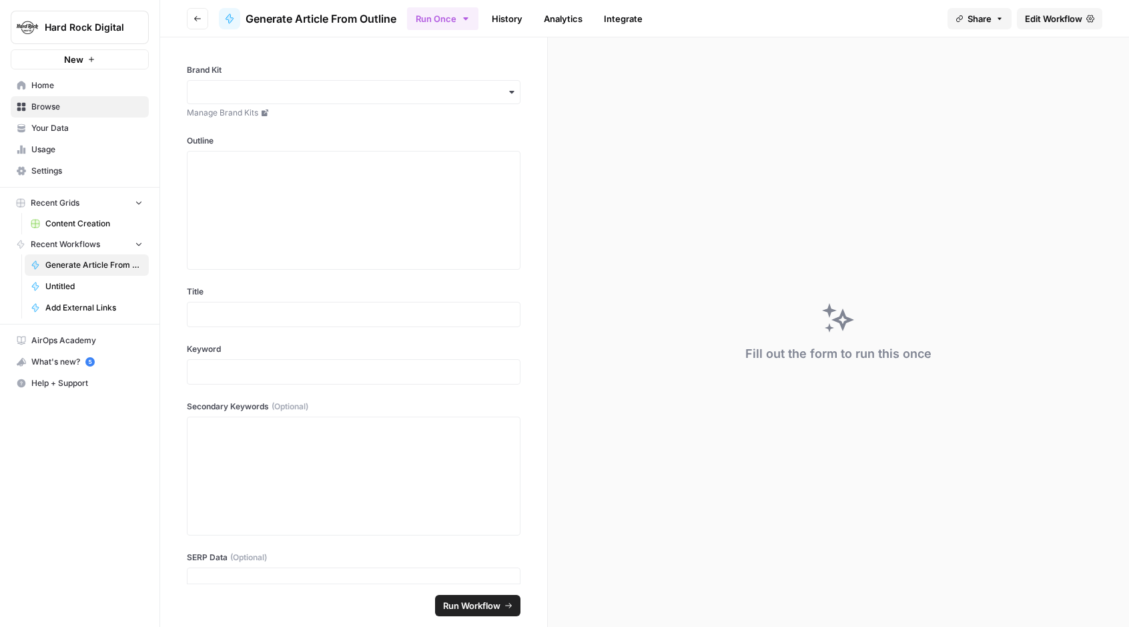
click at [61, 85] on span "Home" at bounding box center [86, 85] width 111 height 12
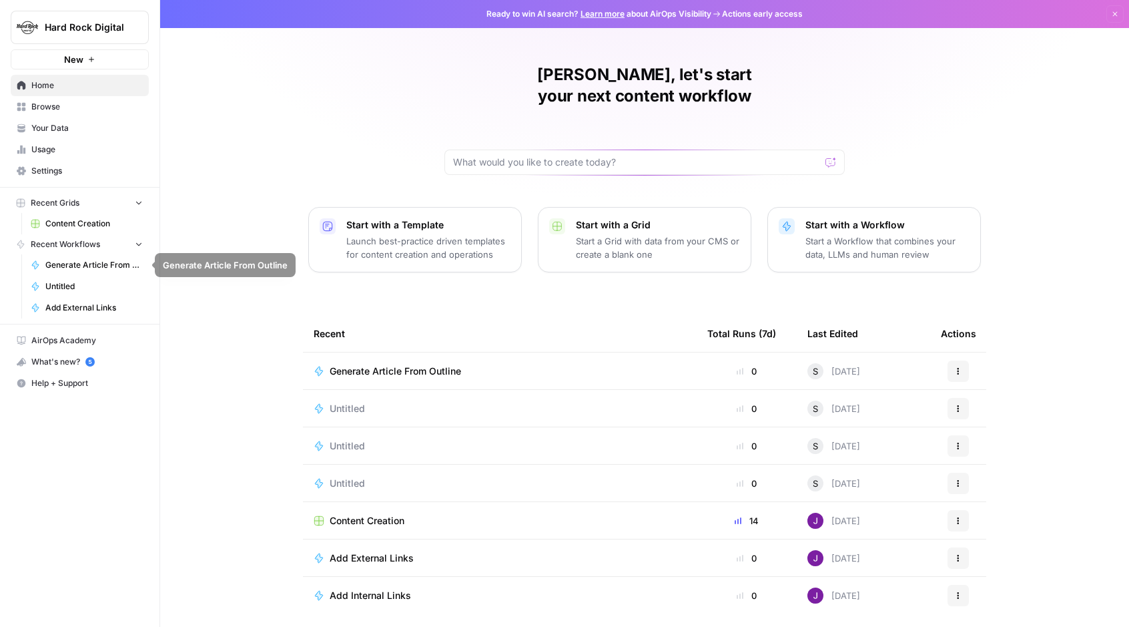
click at [79, 221] on span "Content Creation" at bounding box center [93, 224] width 97 height 12
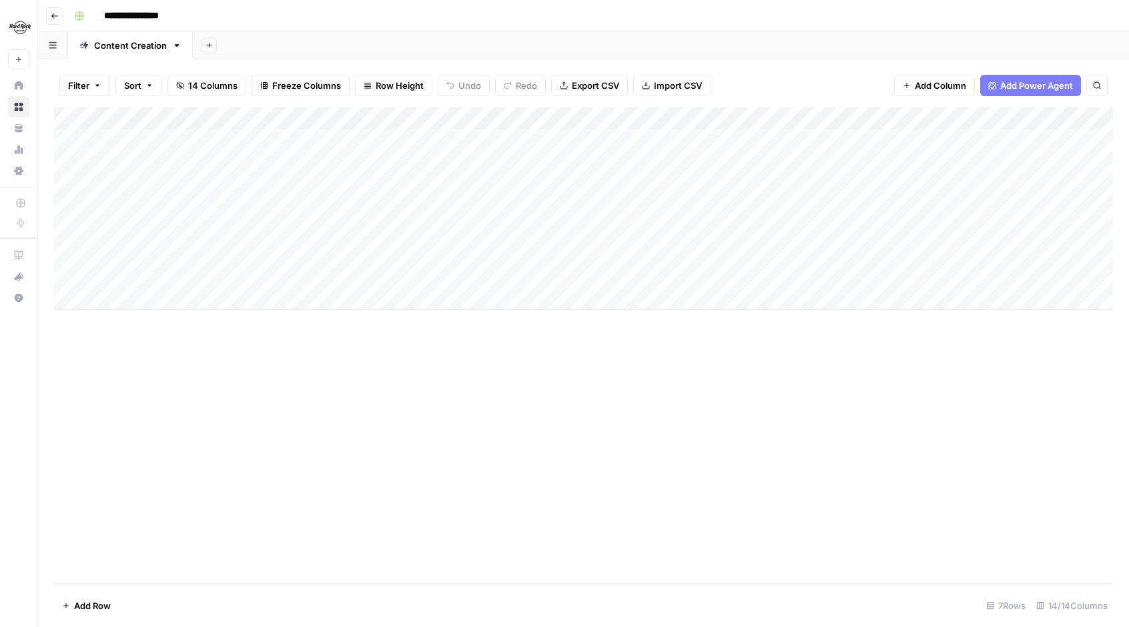
click at [975, 184] on div "Add Column" at bounding box center [583, 208] width 1059 height 203
click at [750, 207] on div "Add Column" at bounding box center [583, 208] width 1059 height 203
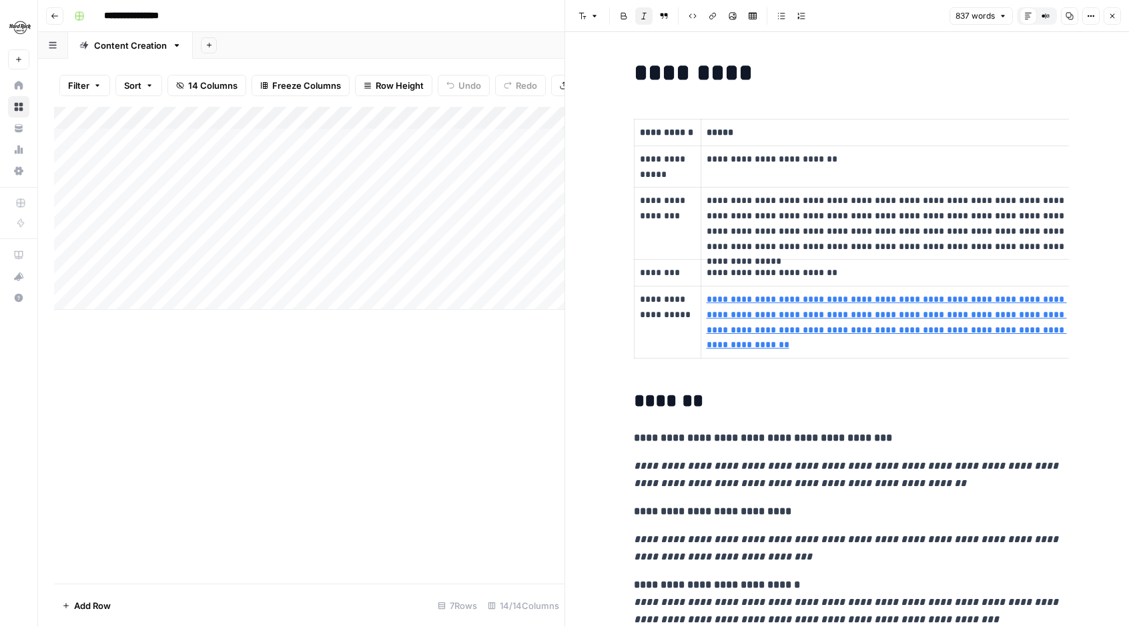
click at [489, 363] on div "Add Column" at bounding box center [309, 345] width 511 height 477
click at [1116, 16] on span "Close" at bounding box center [1116, 16] width 1 height 1
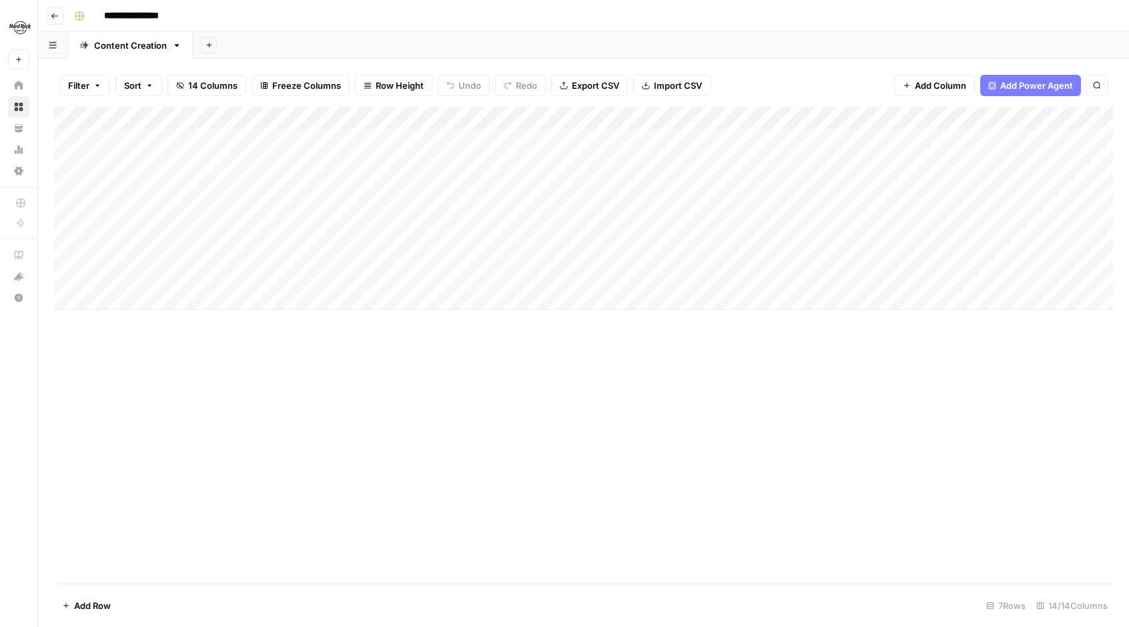
click at [655, 208] on div "Add Column" at bounding box center [583, 208] width 1059 height 203
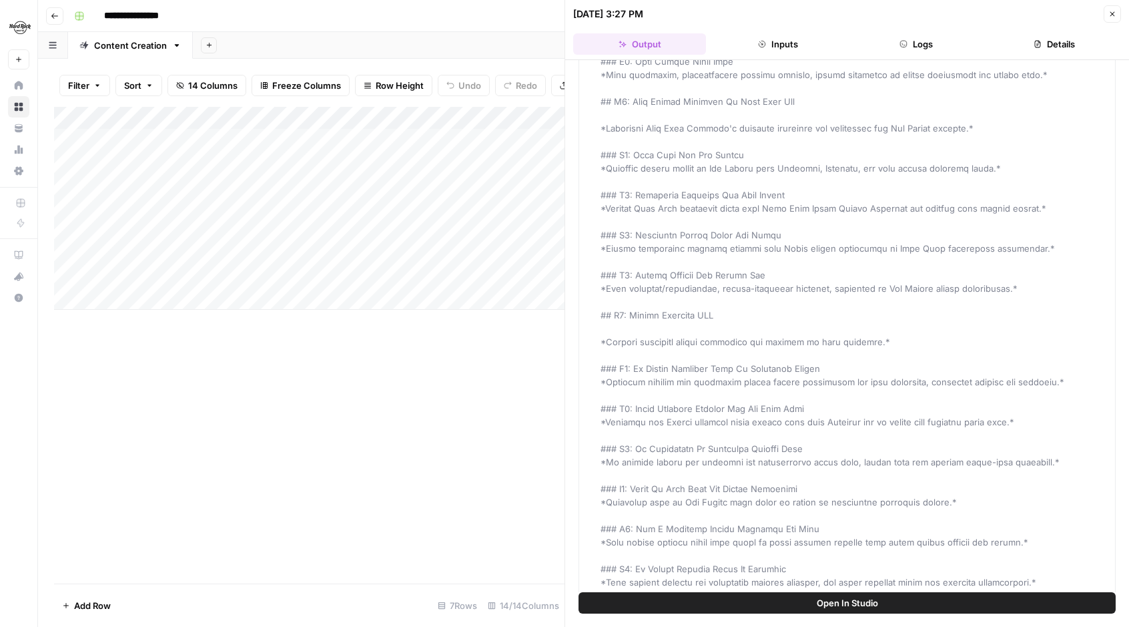
scroll to position [7270, 0]
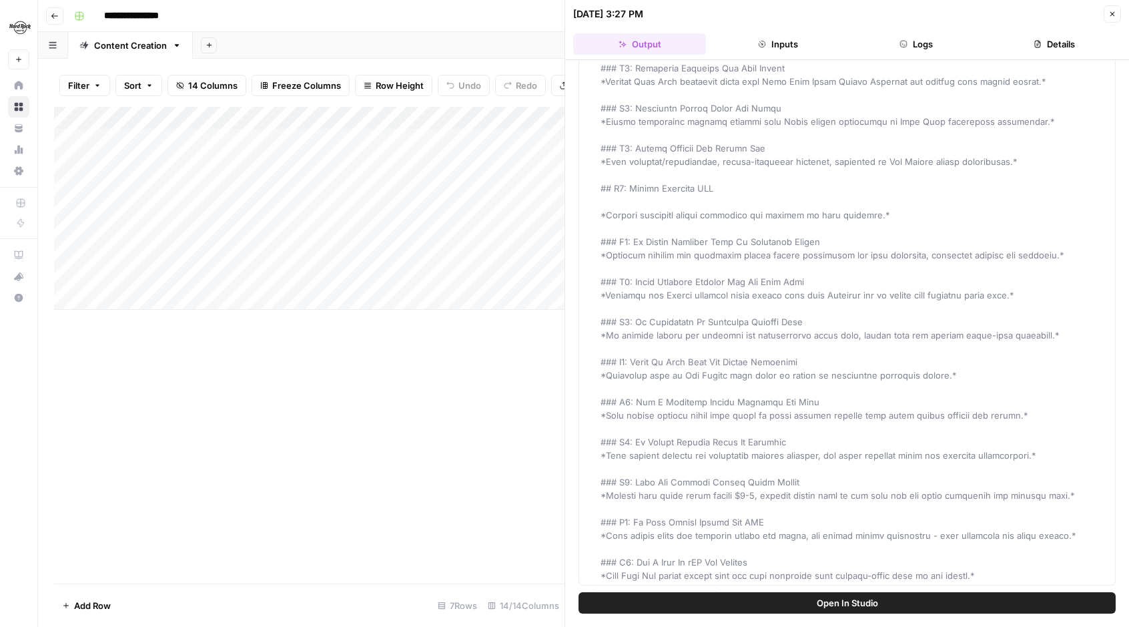
click at [447, 389] on div "Add Column" at bounding box center [309, 345] width 511 height 477
click at [448, 389] on div "Add Column" at bounding box center [309, 345] width 511 height 477
click at [1112, 10] on icon "button" at bounding box center [1113, 14] width 8 height 8
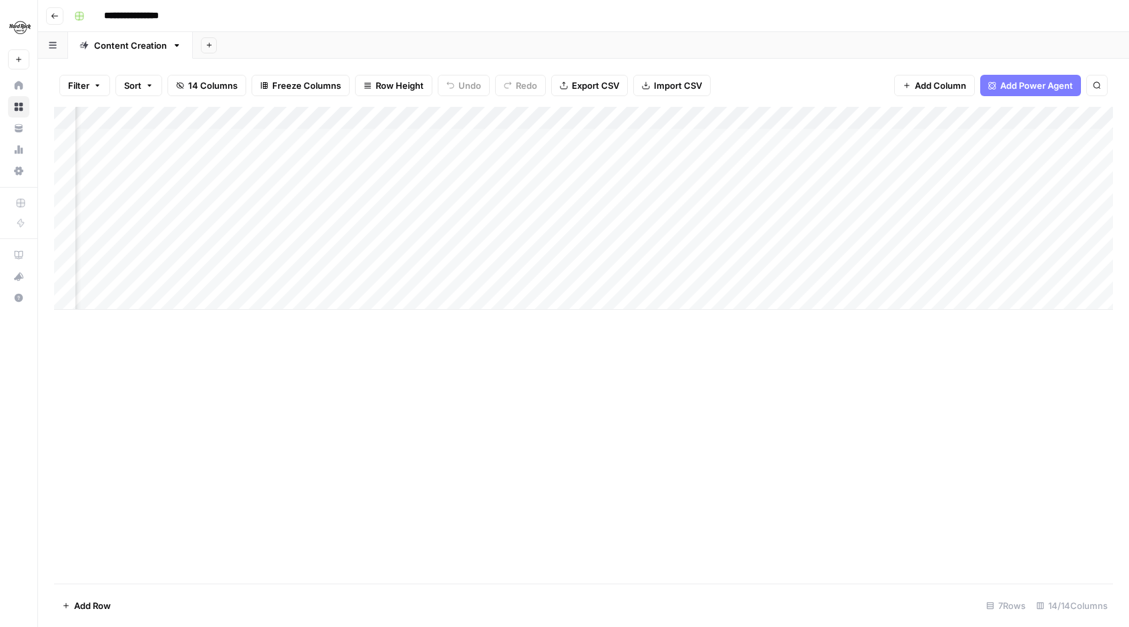
scroll to position [0, 914]
click at [912, 207] on div "Add Column" at bounding box center [583, 208] width 1059 height 203
click at [825, 139] on div "Add Column" at bounding box center [583, 208] width 1059 height 203
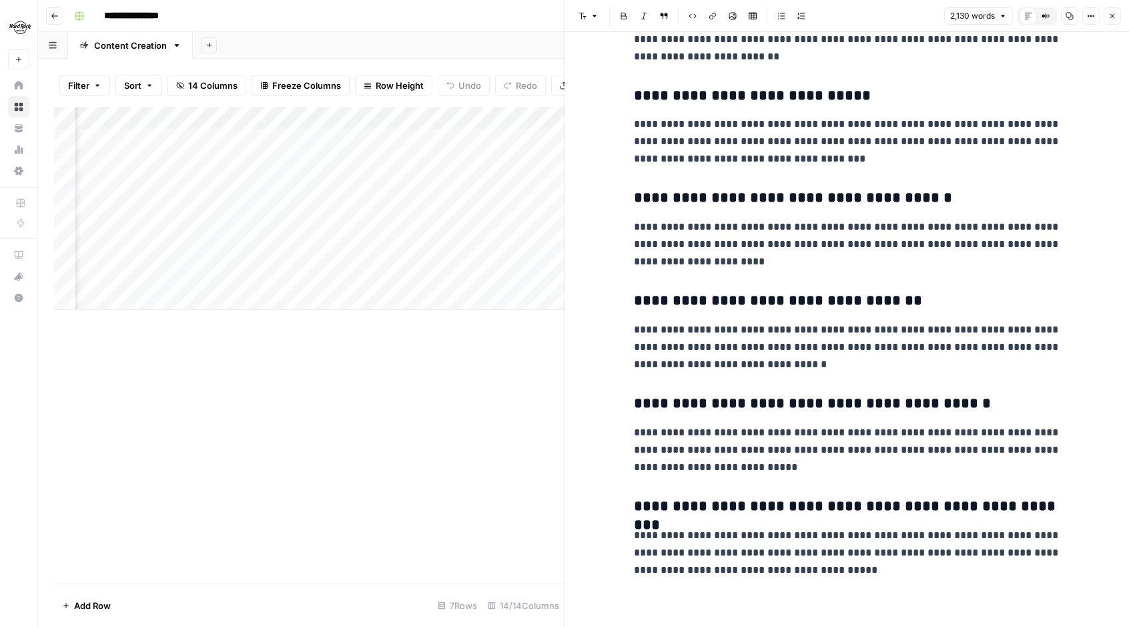
scroll to position [4233, 0]
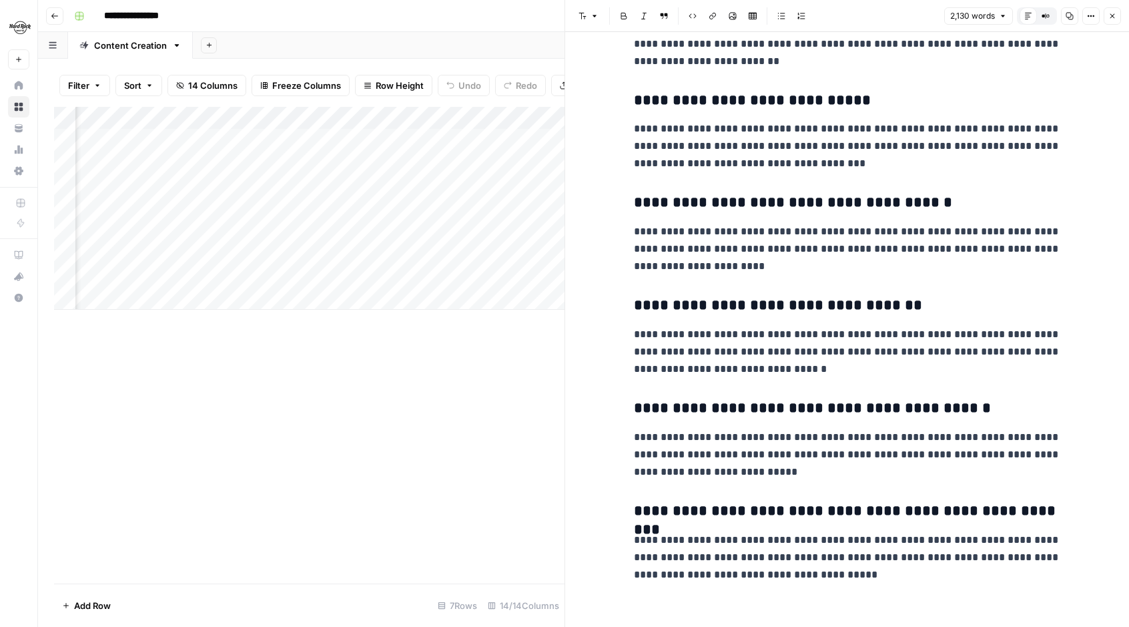
click at [379, 384] on div "Add Column" at bounding box center [309, 345] width 511 height 477
click at [152, 208] on div "Add Column" at bounding box center [309, 208] width 511 height 203
click at [158, 232] on div "Add Column" at bounding box center [309, 208] width 511 height 203
click at [99, 138] on div "Add Column" at bounding box center [309, 208] width 511 height 203
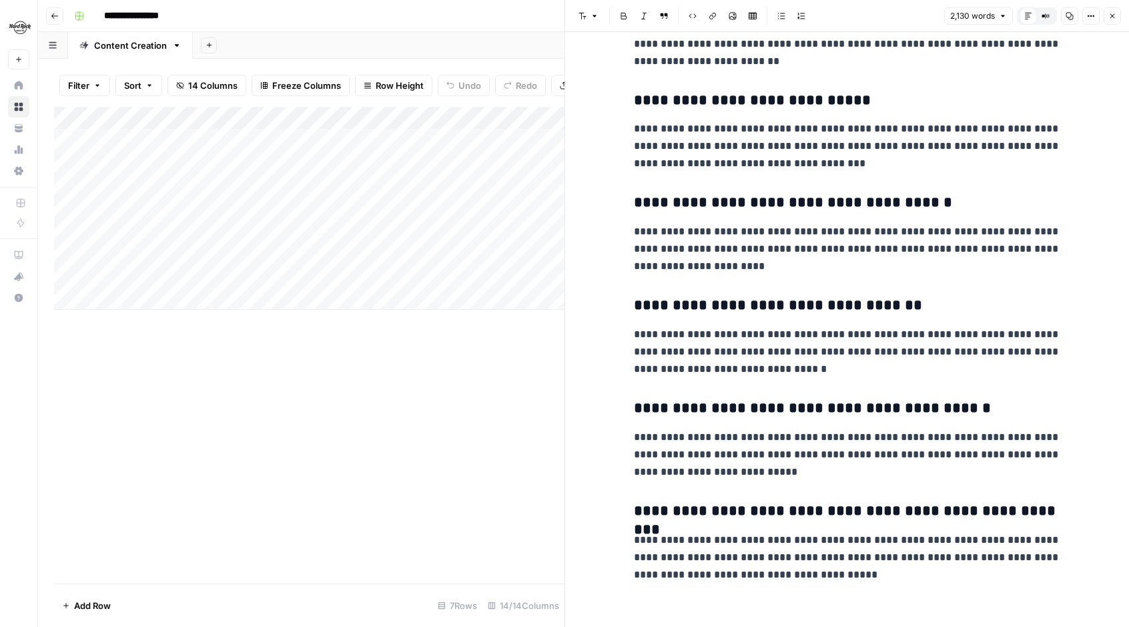
click at [334, 136] on div "Add Column" at bounding box center [309, 208] width 511 height 203
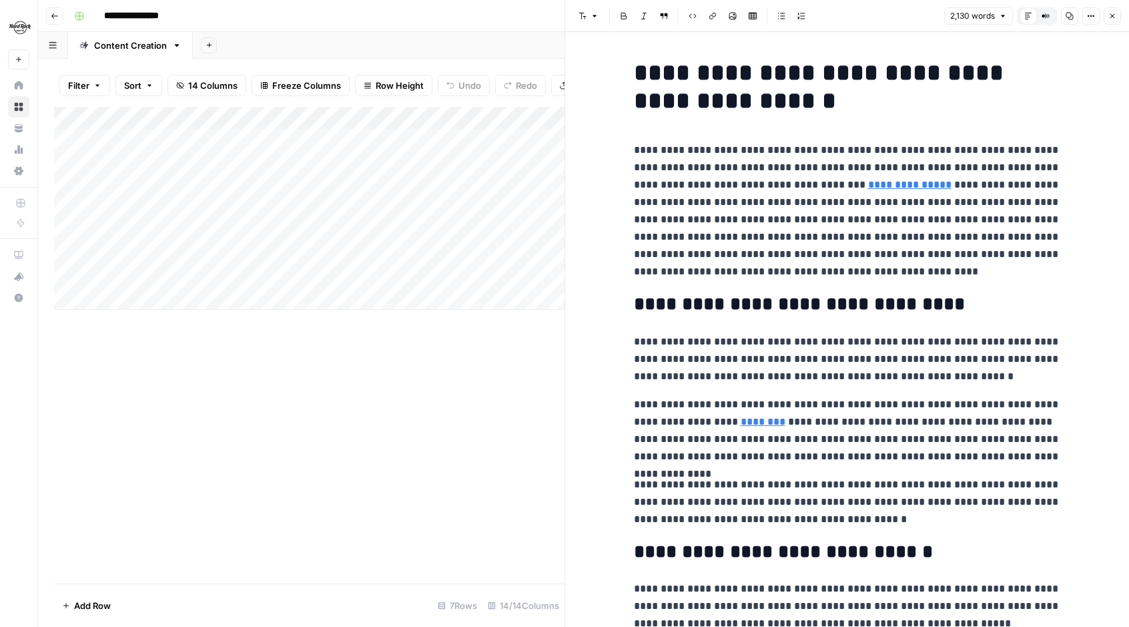
click at [1117, 13] on button "Close" at bounding box center [1112, 15] width 17 height 17
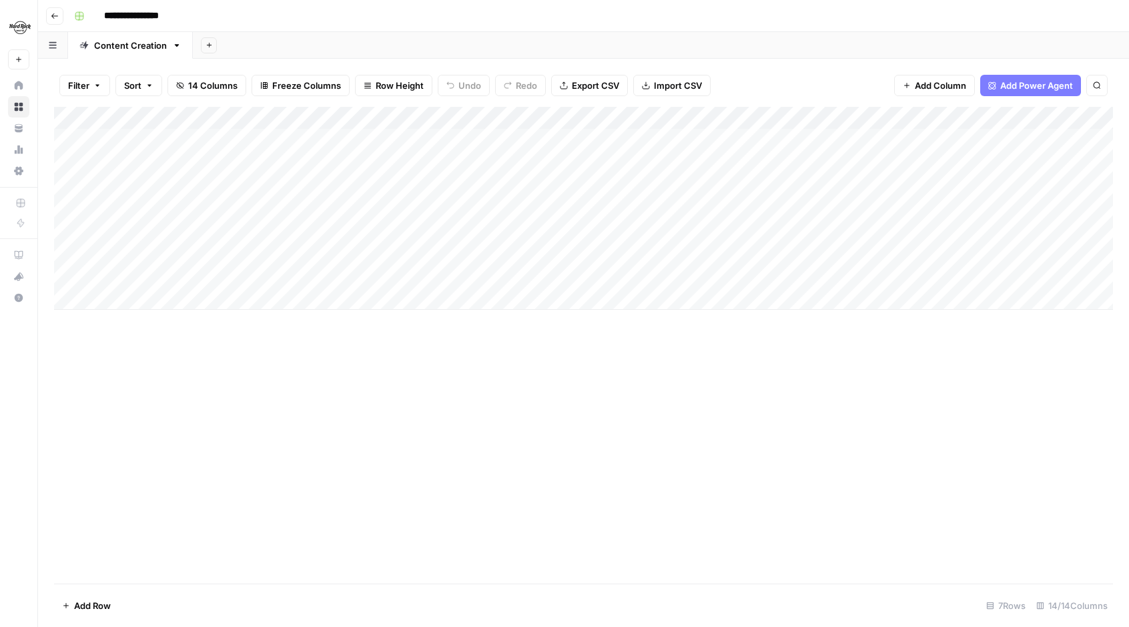
click at [319, 206] on div "Add Column" at bounding box center [583, 208] width 1059 height 203
click at [204, 206] on div "Add Column" at bounding box center [583, 208] width 1059 height 203
click at [727, 186] on div "Add Column" at bounding box center [583, 208] width 1059 height 203
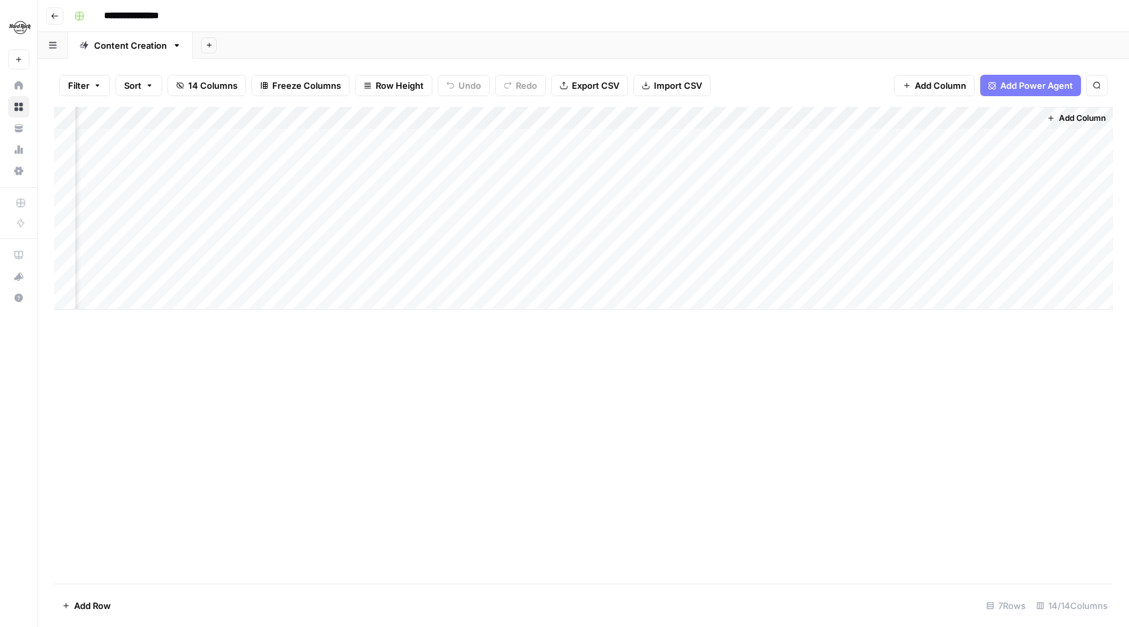
click at [853, 180] on div "Add Column" at bounding box center [583, 208] width 1059 height 203
click at [842, 139] on div "Add Column" at bounding box center [583, 208] width 1059 height 203
click at [549, 201] on div "Add Column" at bounding box center [583, 208] width 1059 height 203
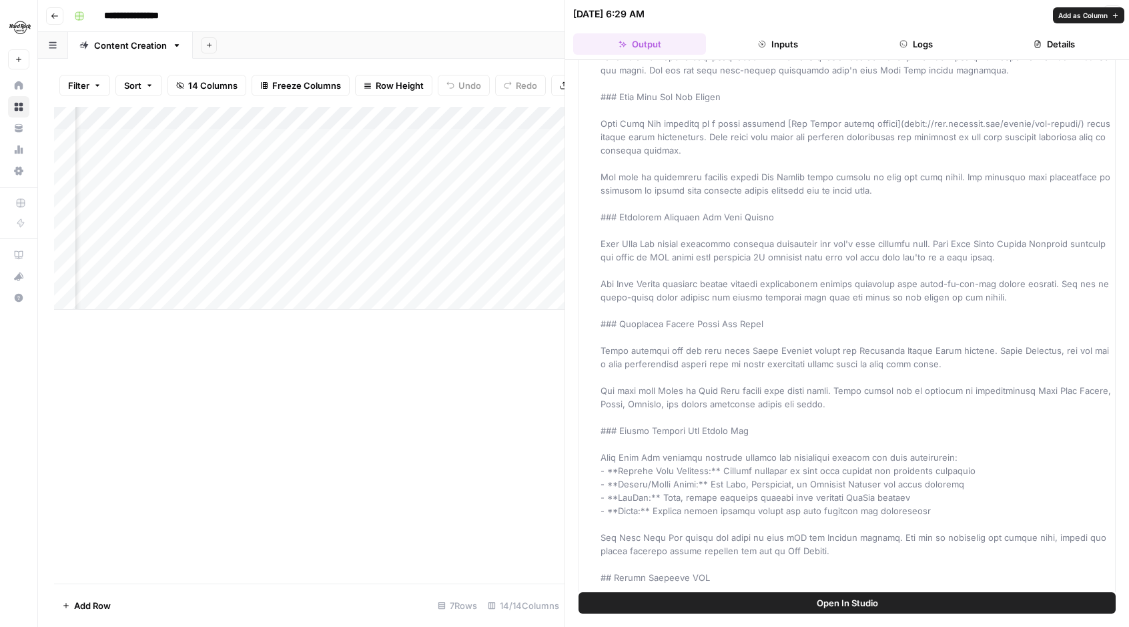
scroll to position [3013, 0]
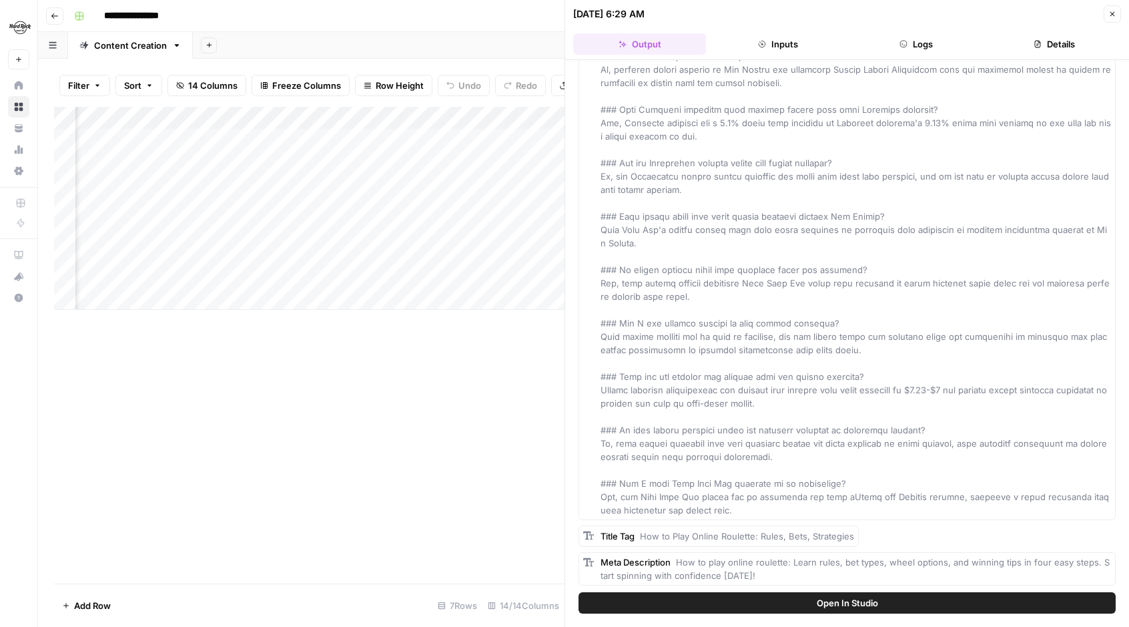
click at [398, 188] on div "Add Column" at bounding box center [309, 208] width 511 height 203
click at [399, 188] on div "Add Column" at bounding box center [309, 208] width 511 height 203
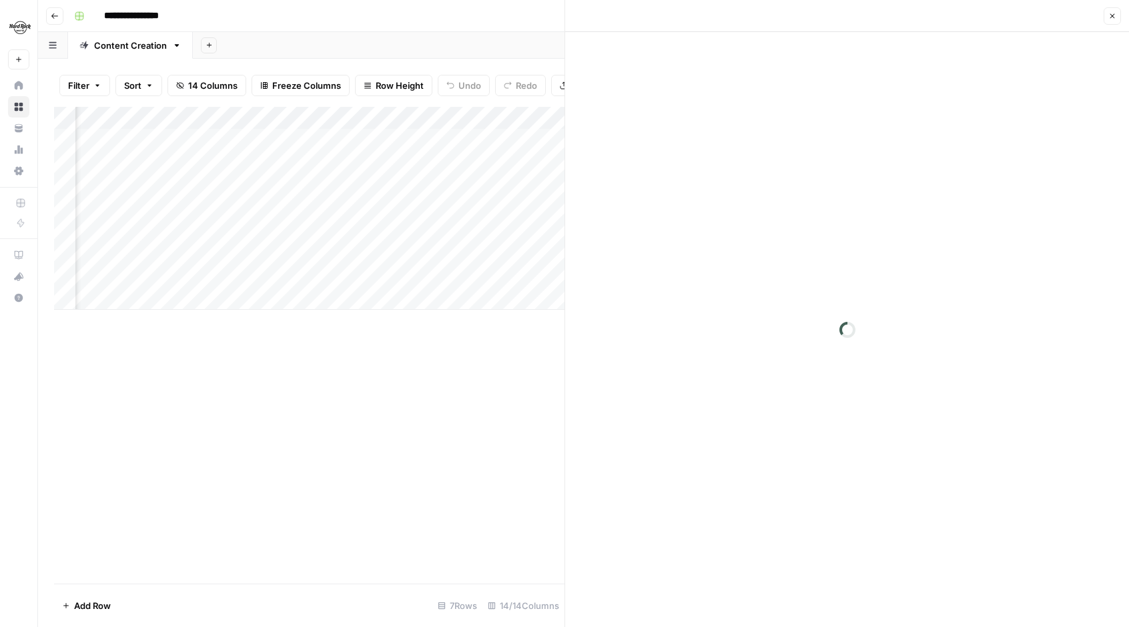
click at [399, 188] on div at bounding box center [401, 185] width 122 height 25
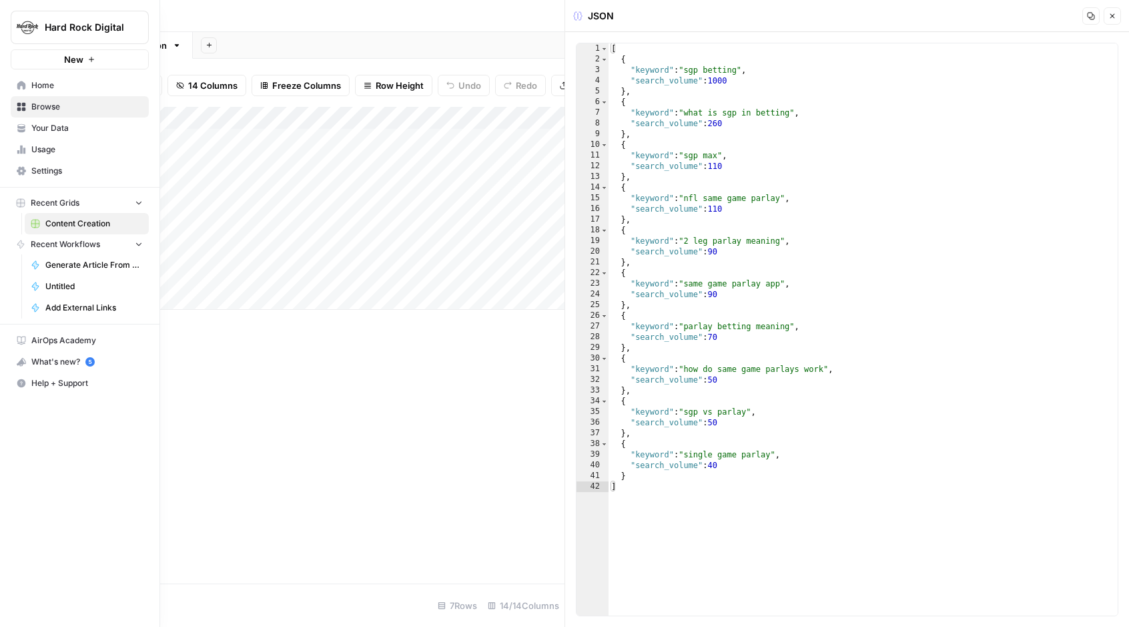
click at [21, 78] on link "Home" at bounding box center [80, 85] width 138 height 21
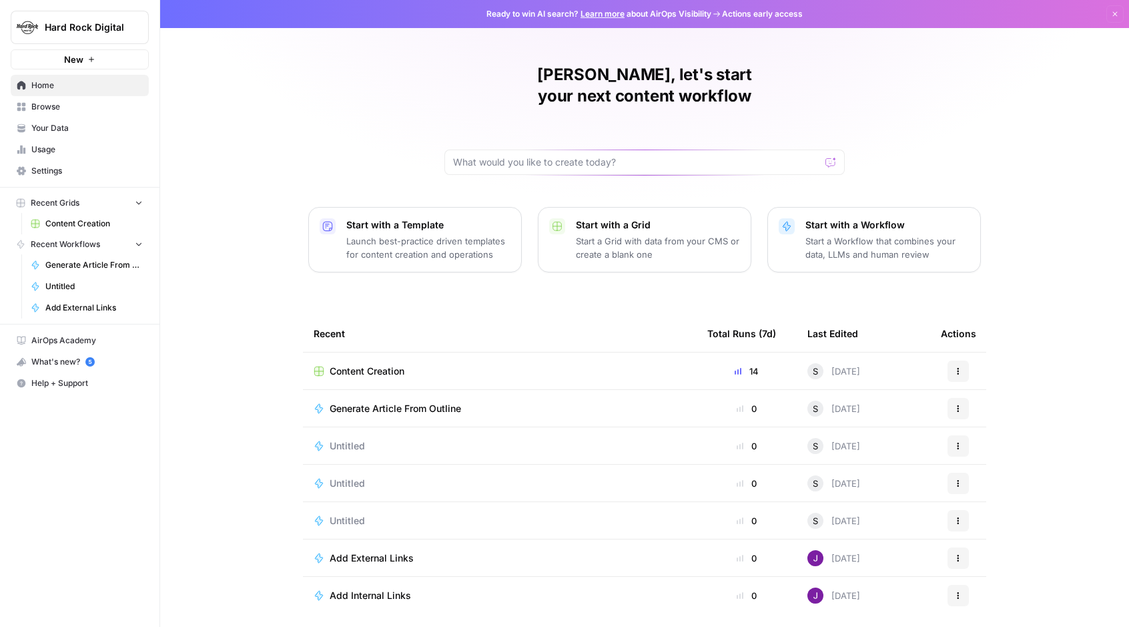
click at [387, 402] on span "Generate Article From Outline" at bounding box center [396, 408] width 132 height 13
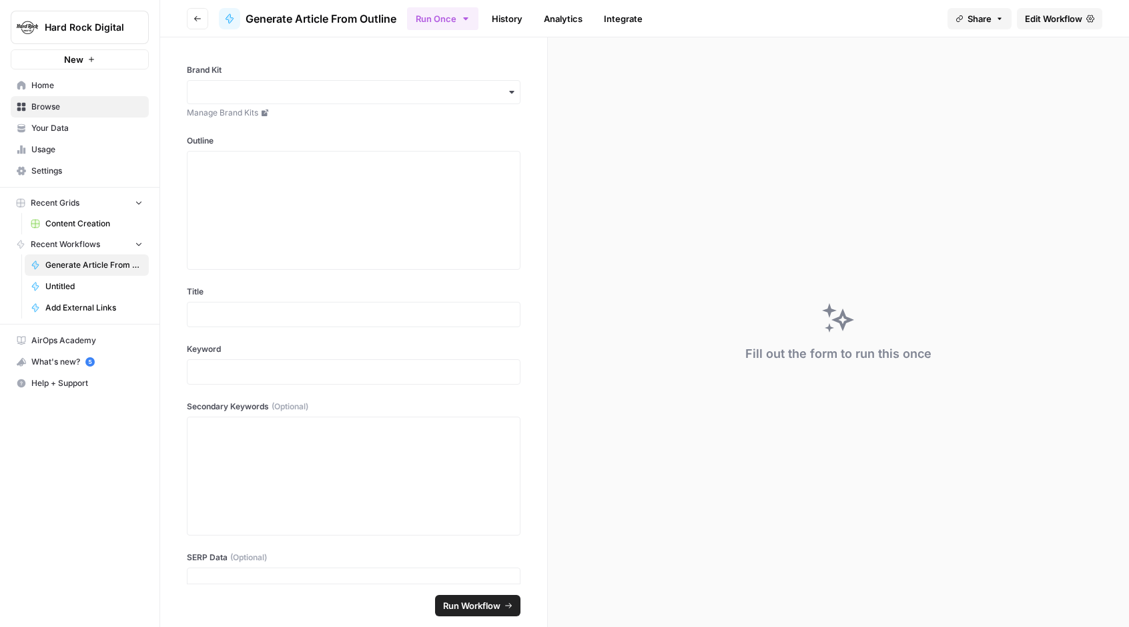
click at [84, 81] on span "Home" at bounding box center [86, 85] width 111 height 12
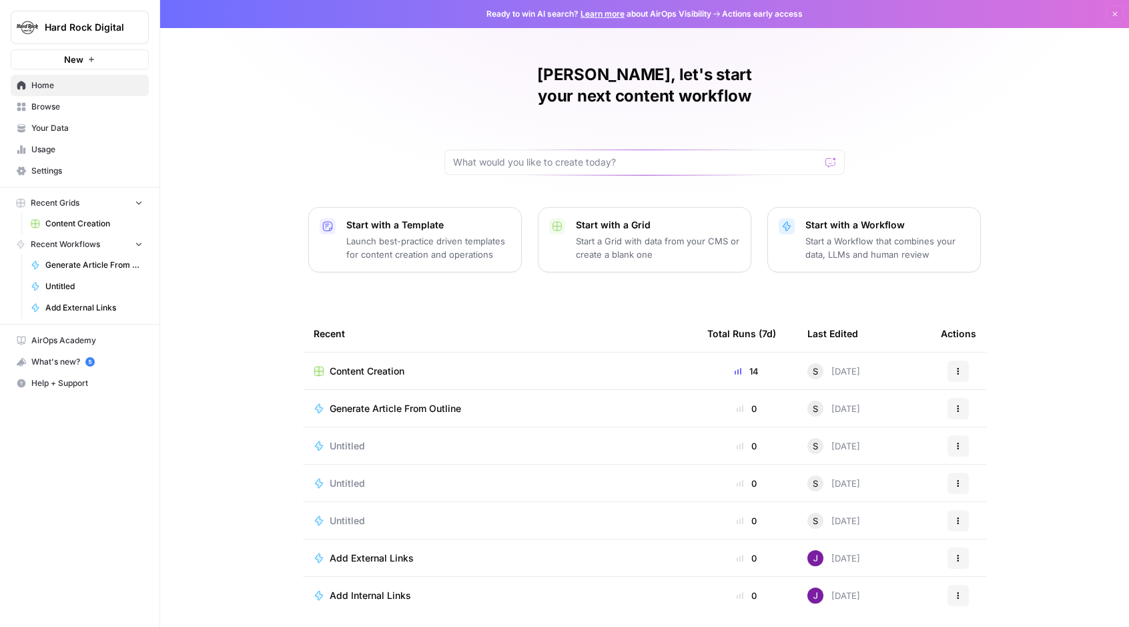
click at [818, 234] on p "Start a Workflow that combines your data, LLMs and human review" at bounding box center [888, 247] width 164 height 27
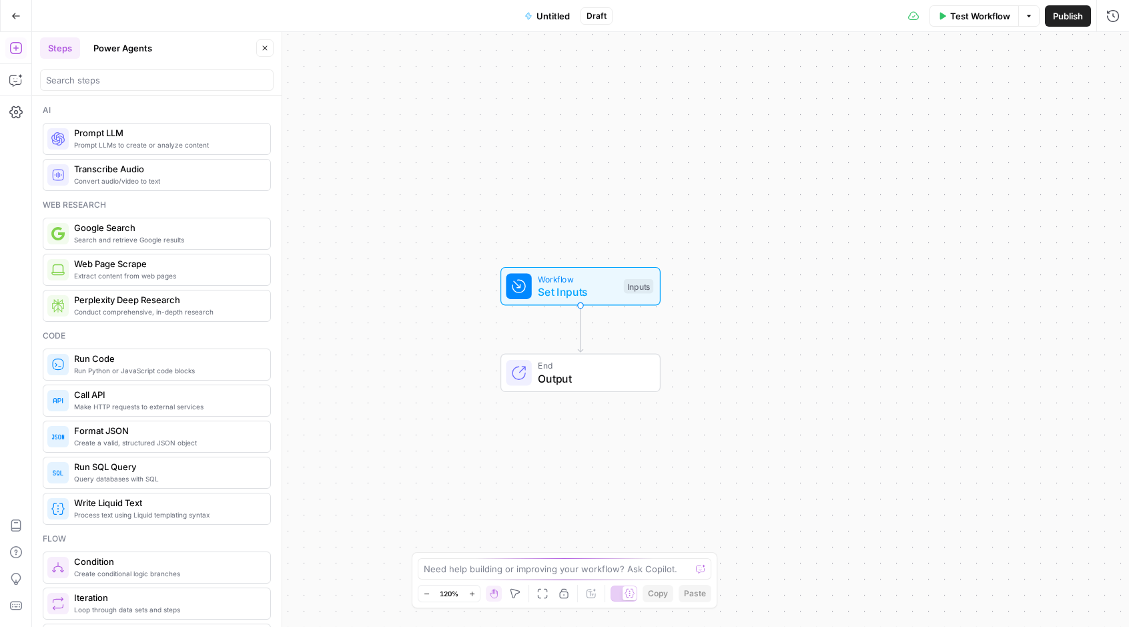
click at [132, 51] on button "Power Agents" at bounding box center [122, 47] width 75 height 21
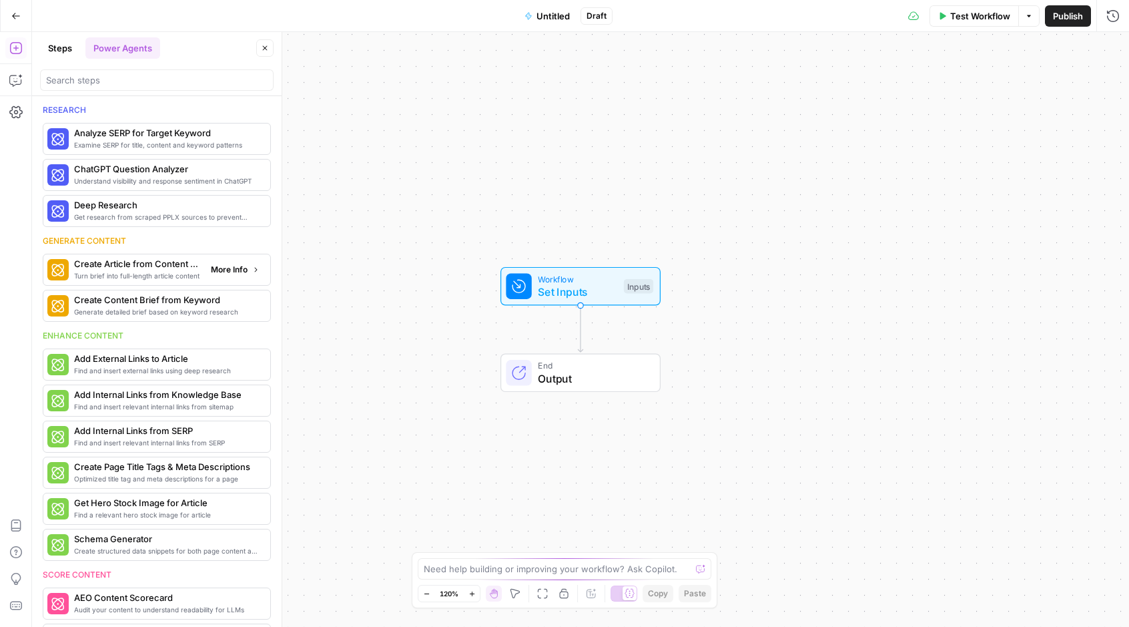
click at [146, 271] on span "Turn brief into full-length article content" at bounding box center [137, 275] width 126 height 11
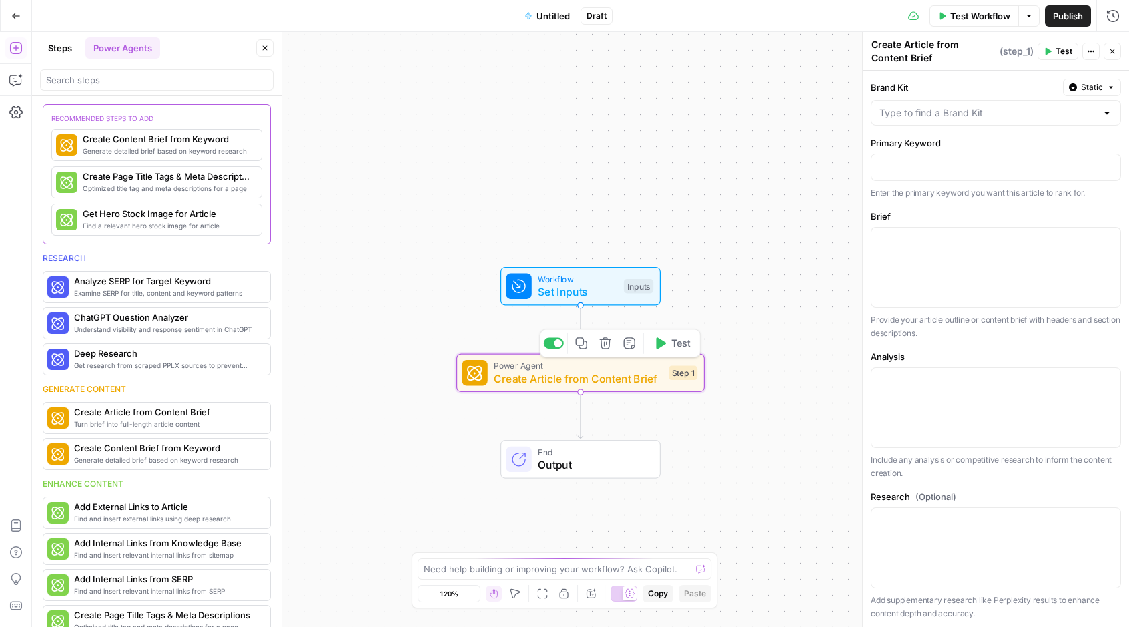
click at [590, 376] on span "Create Article from Content Brief" at bounding box center [578, 378] width 168 height 16
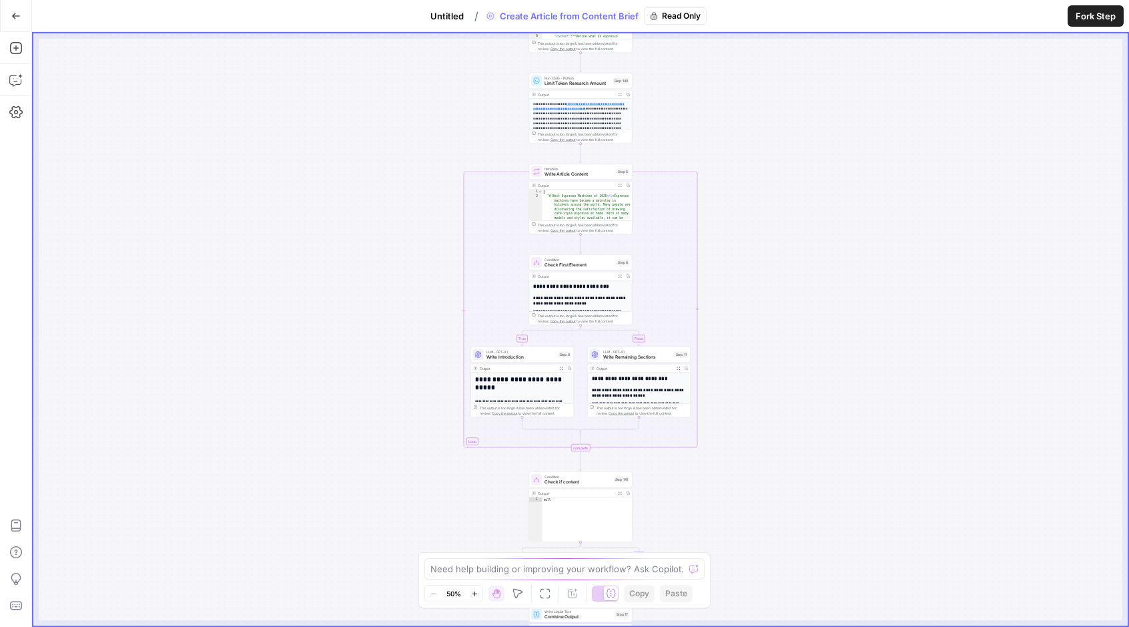
click at [617, 121] on p "**********" at bounding box center [580, 152] width 95 height 103
click at [1086, 19] on span "Fork Step" at bounding box center [1096, 15] width 40 height 13
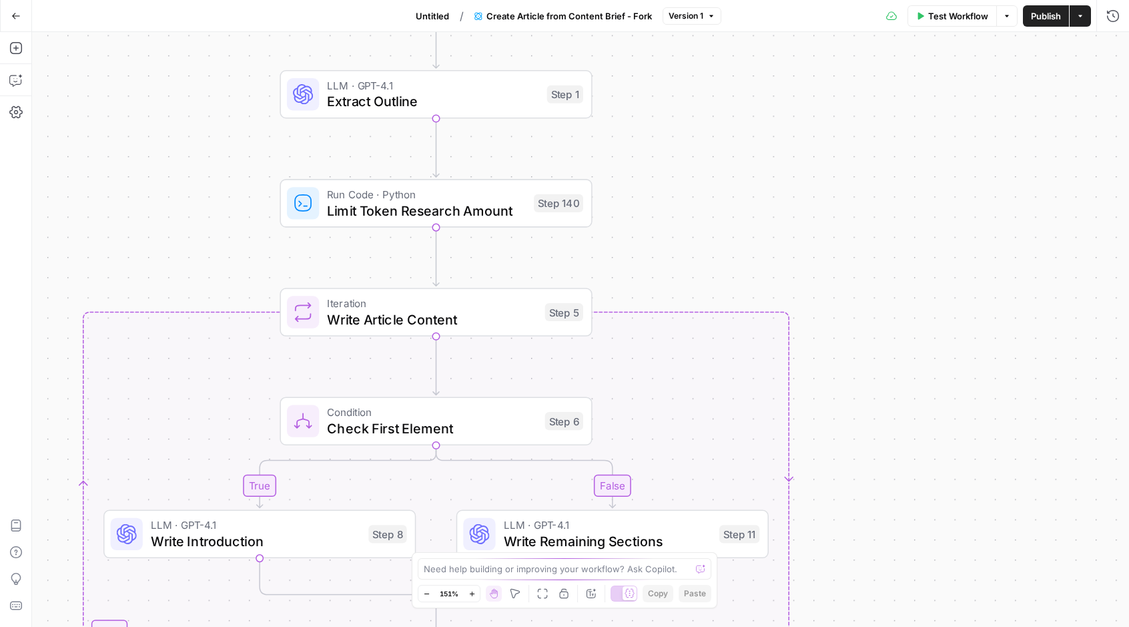
click at [571, 103] on div "LLM · GPT-4.1 Extract Outline Step 1 Copy step Delete step Edit Note Test" at bounding box center [435, 94] width 296 height 34
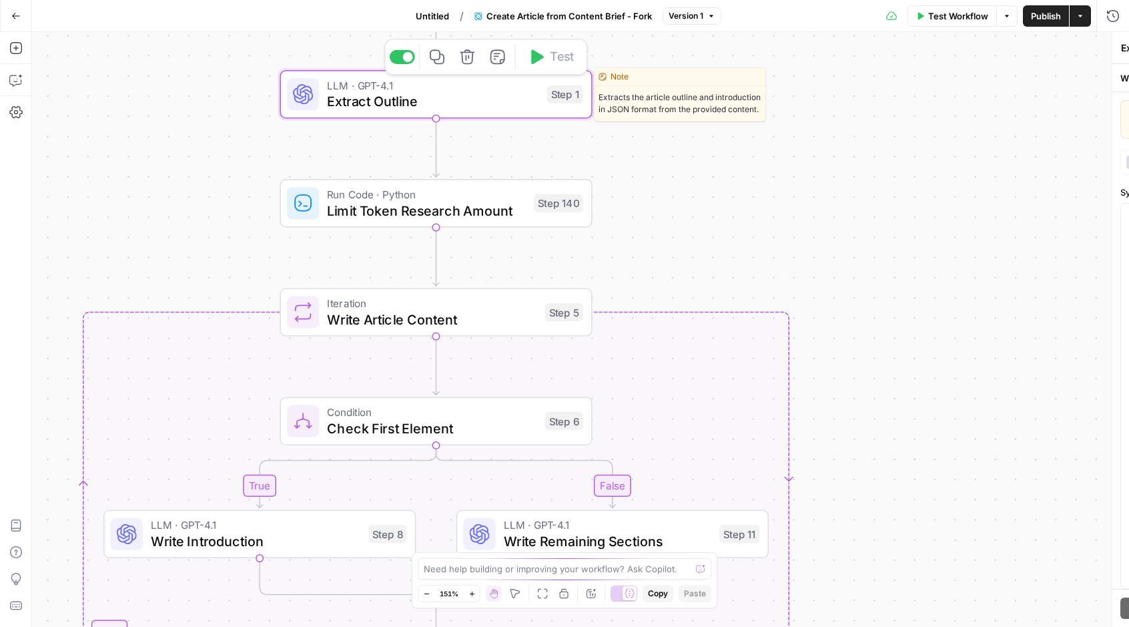
click at [571, 103] on div "LLM · GPT-4.1 Extract Outline Step 1 Copy step Delete step Edit Note Test" at bounding box center [435, 94] width 296 height 34
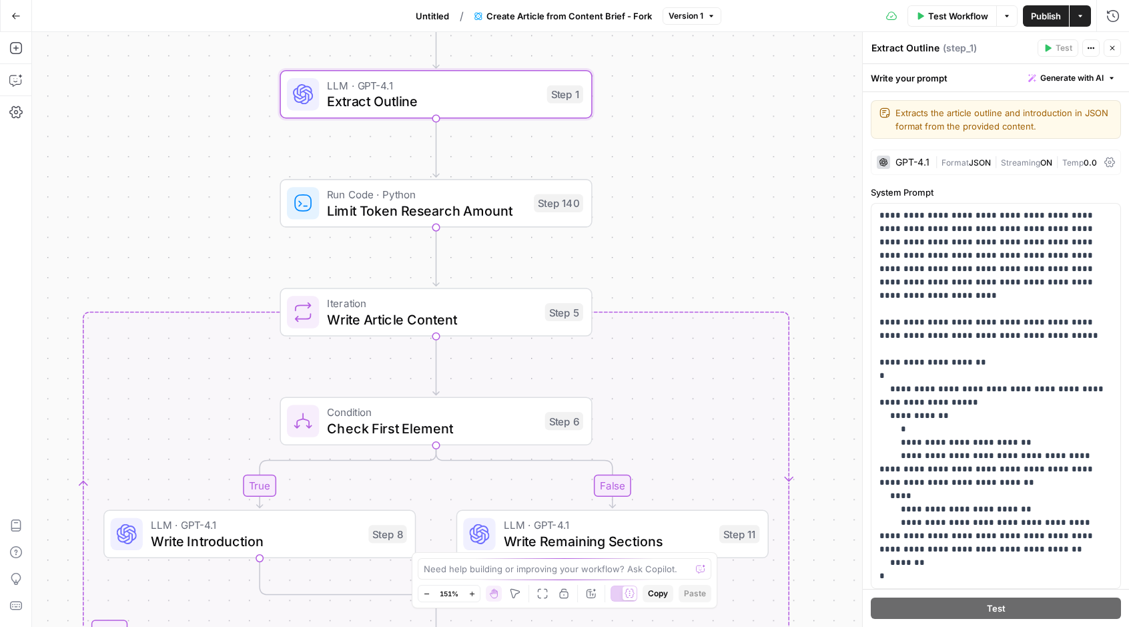
scroll to position [162, 0]
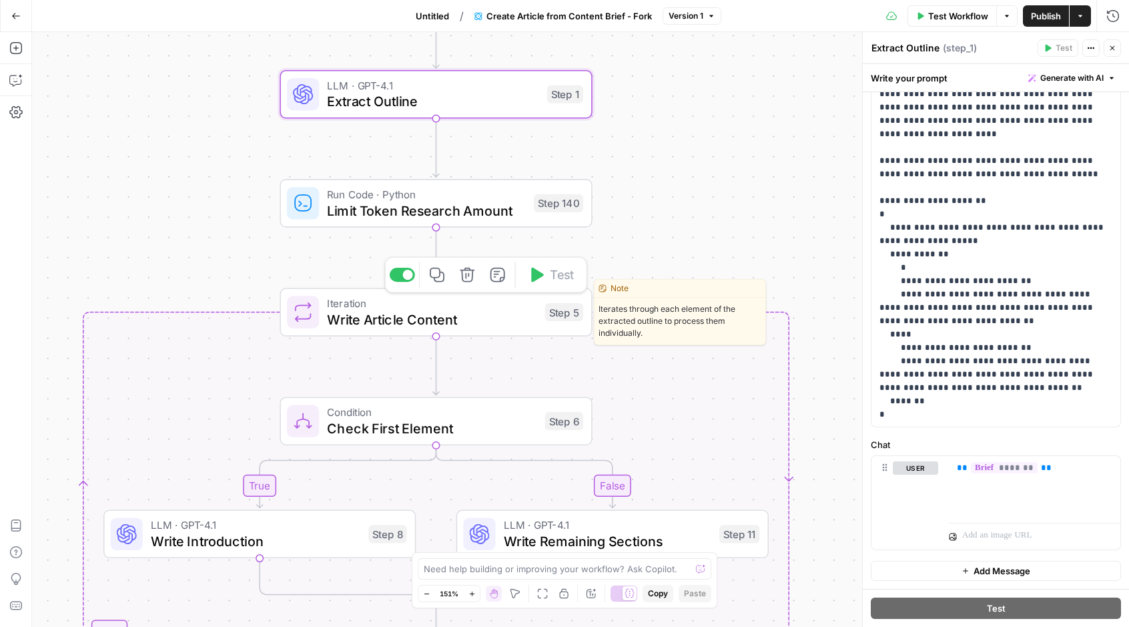
click at [517, 318] on span "Write Article Content" at bounding box center [432, 319] width 210 height 20
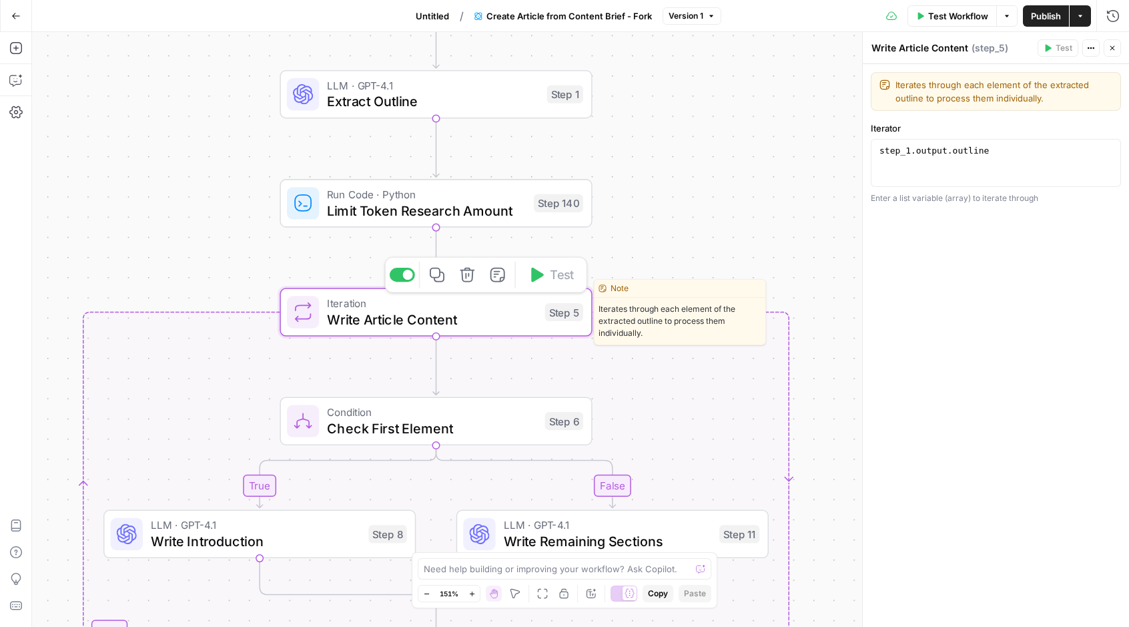
click at [517, 318] on span "Write Article Content" at bounding box center [432, 319] width 210 height 20
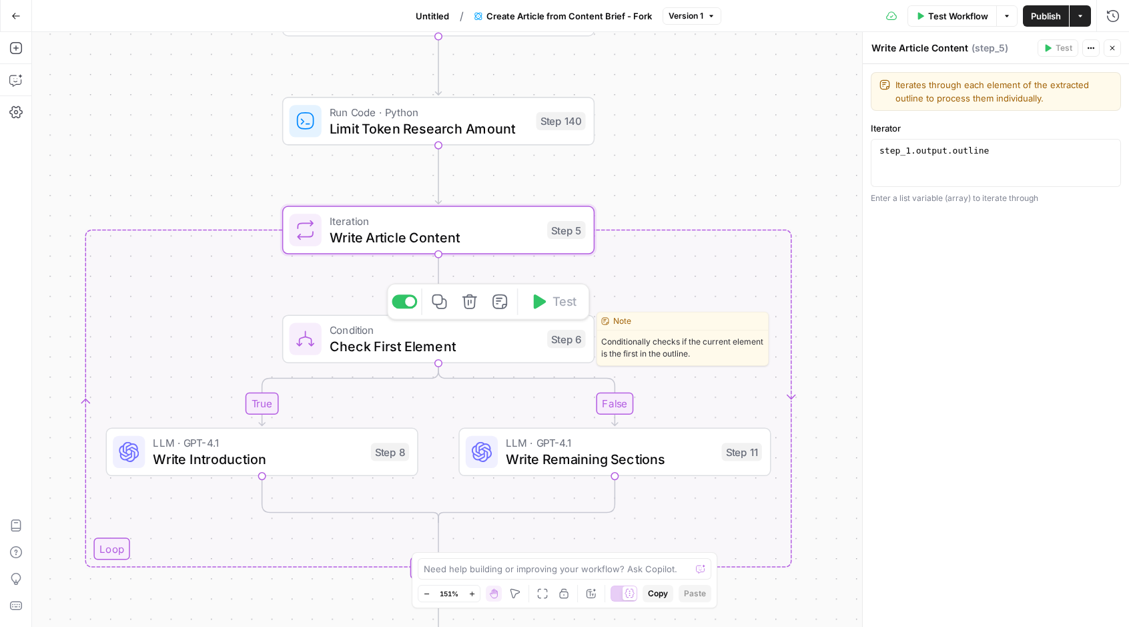
click at [538, 343] on span "Check First Element" at bounding box center [435, 346] width 210 height 20
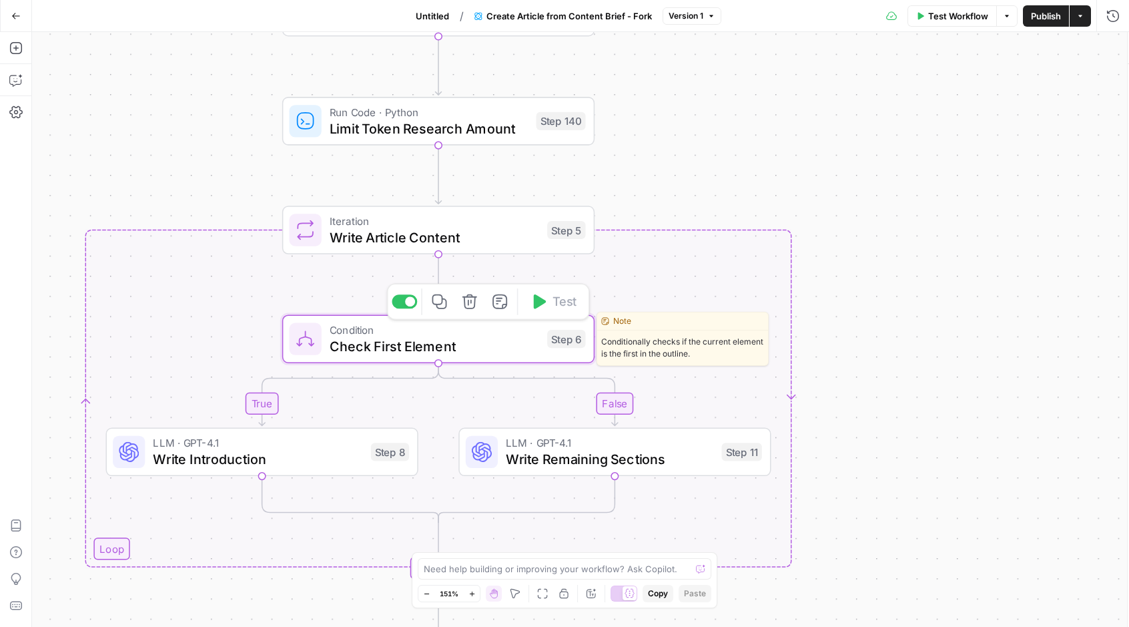
click at [538, 343] on span "Check First Element" at bounding box center [435, 346] width 210 height 20
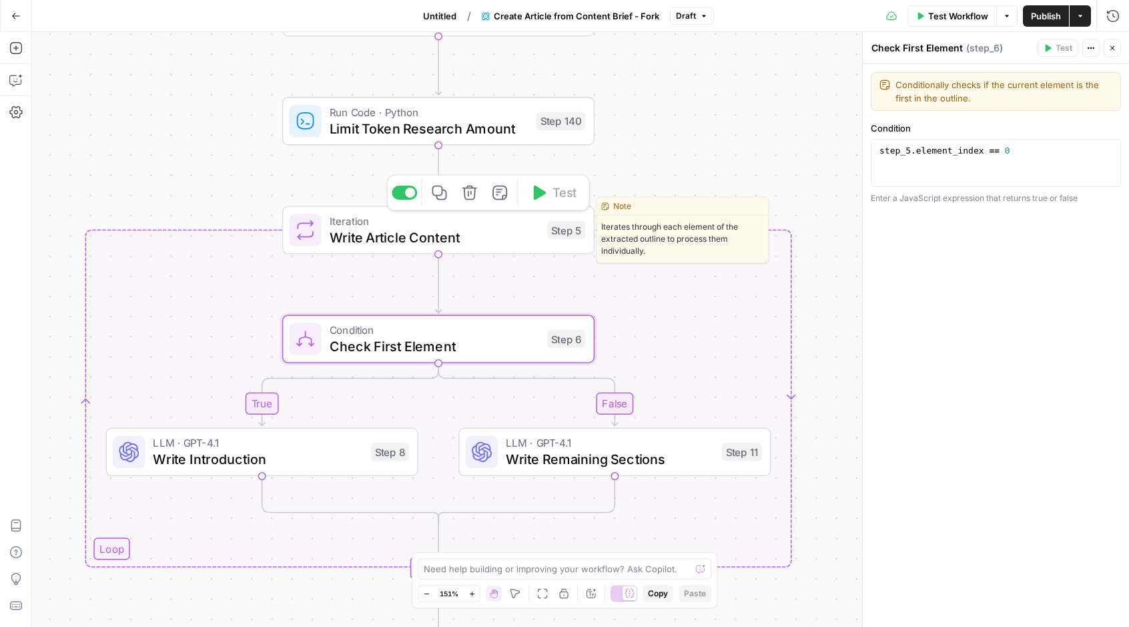
click at [505, 234] on span "Write Article Content" at bounding box center [435, 237] width 210 height 20
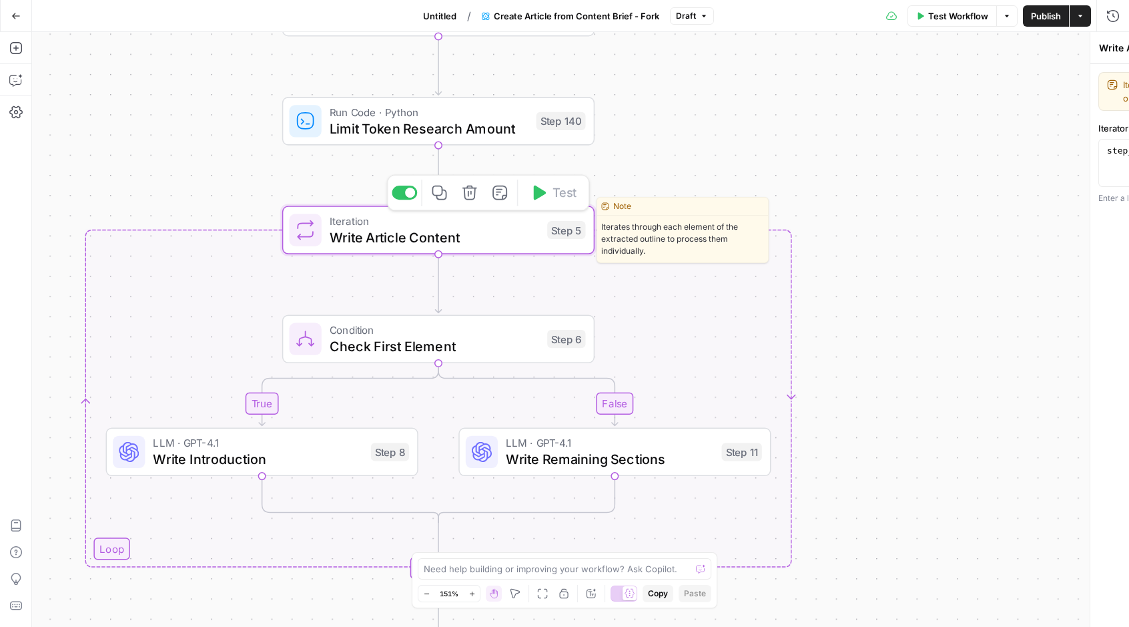
click at [505, 234] on span "Write Article Content" at bounding box center [435, 237] width 210 height 20
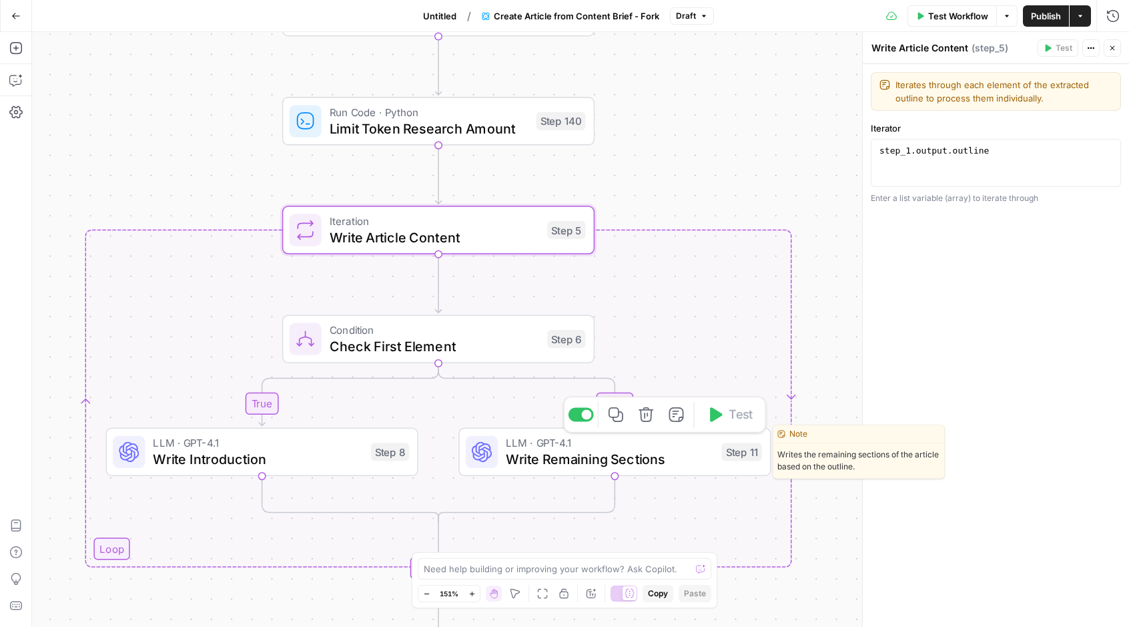
click at [620, 453] on span "Write Remaining Sections" at bounding box center [610, 459] width 208 height 20
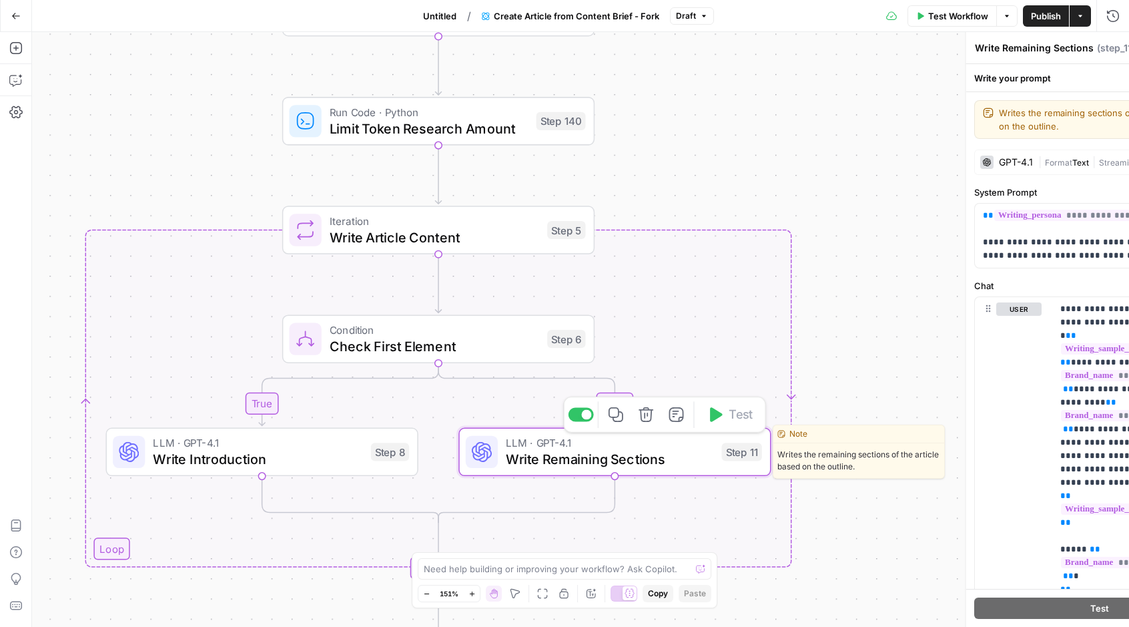
click at [620, 453] on span "Write Remaining Sections" at bounding box center [610, 459] width 208 height 20
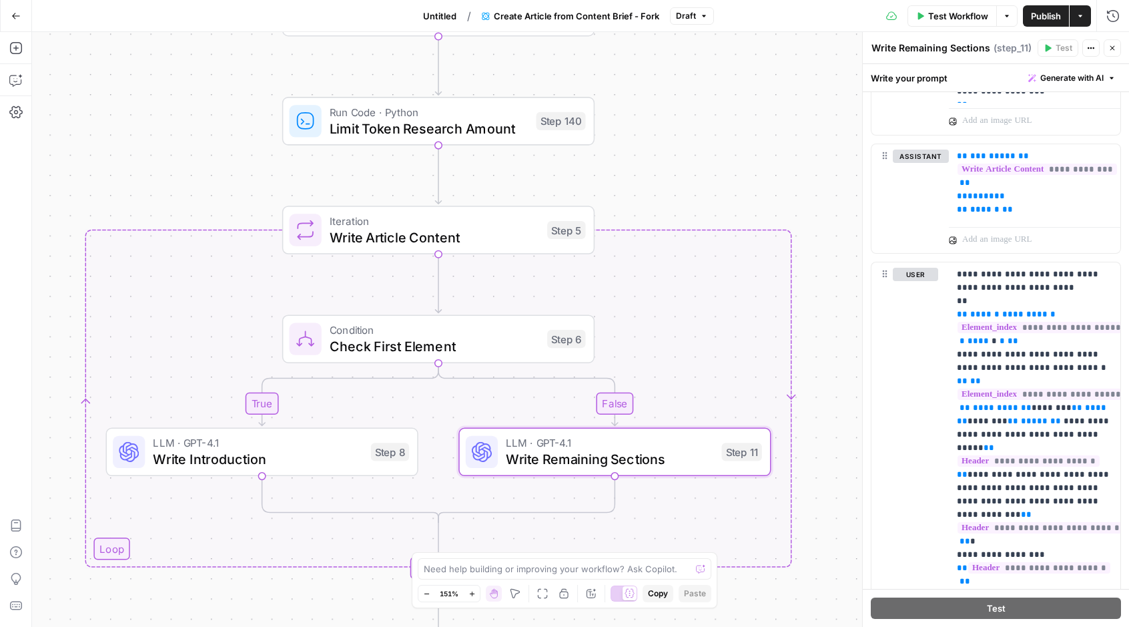
scroll to position [1714, 0]
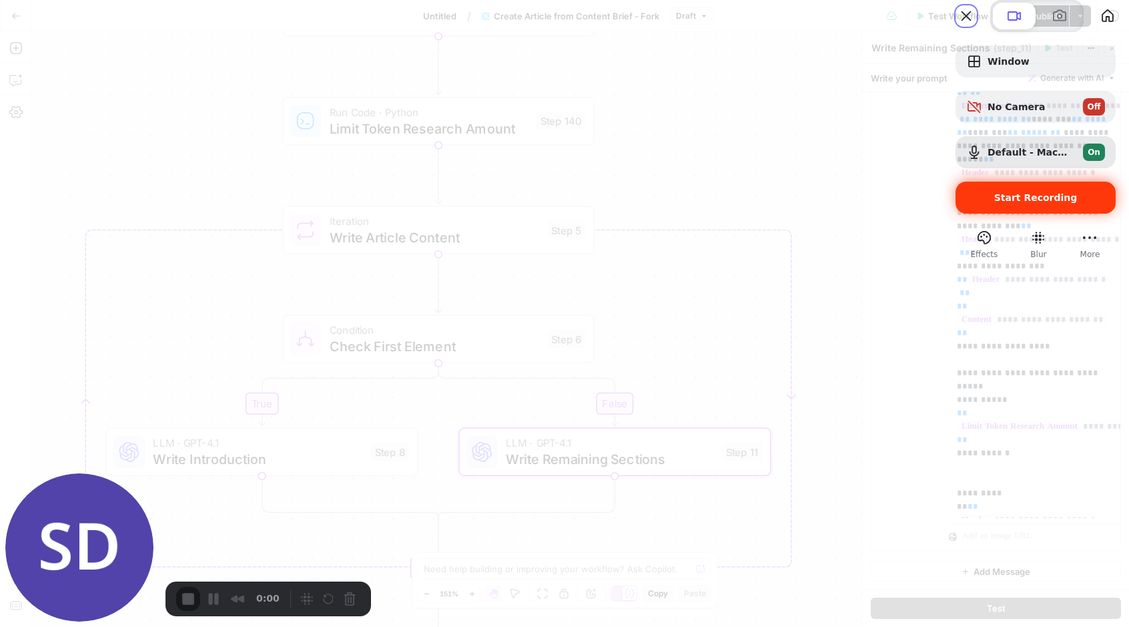
click at [976, 203] on span "Start Recording" at bounding box center [1036, 197] width 139 height 11
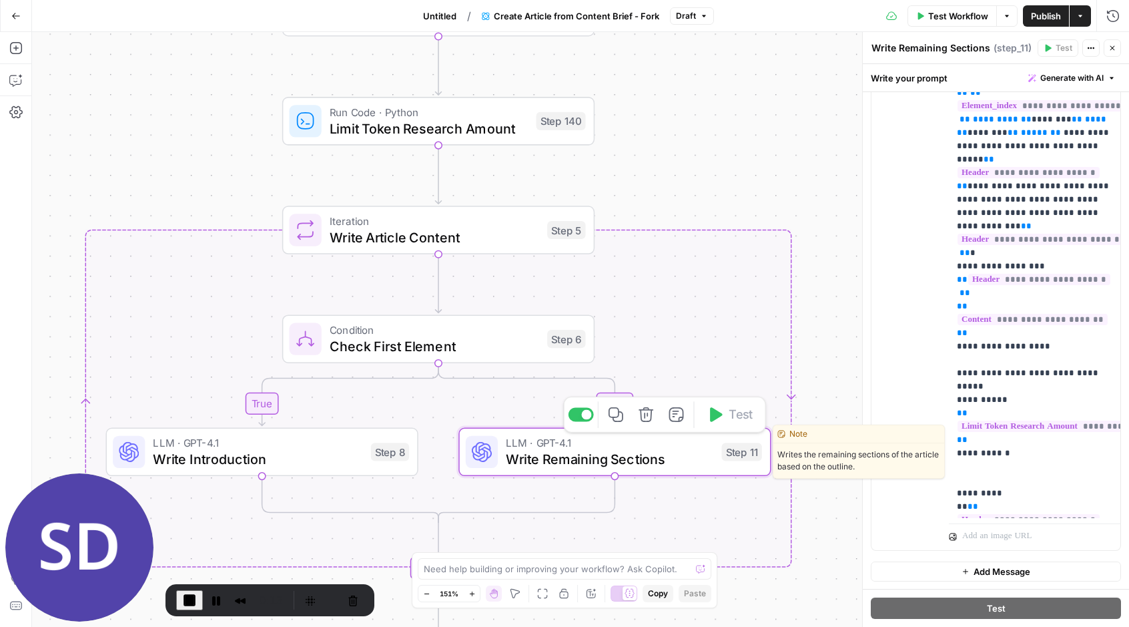
click at [659, 463] on span "Write Remaining Sections" at bounding box center [610, 459] width 208 height 20
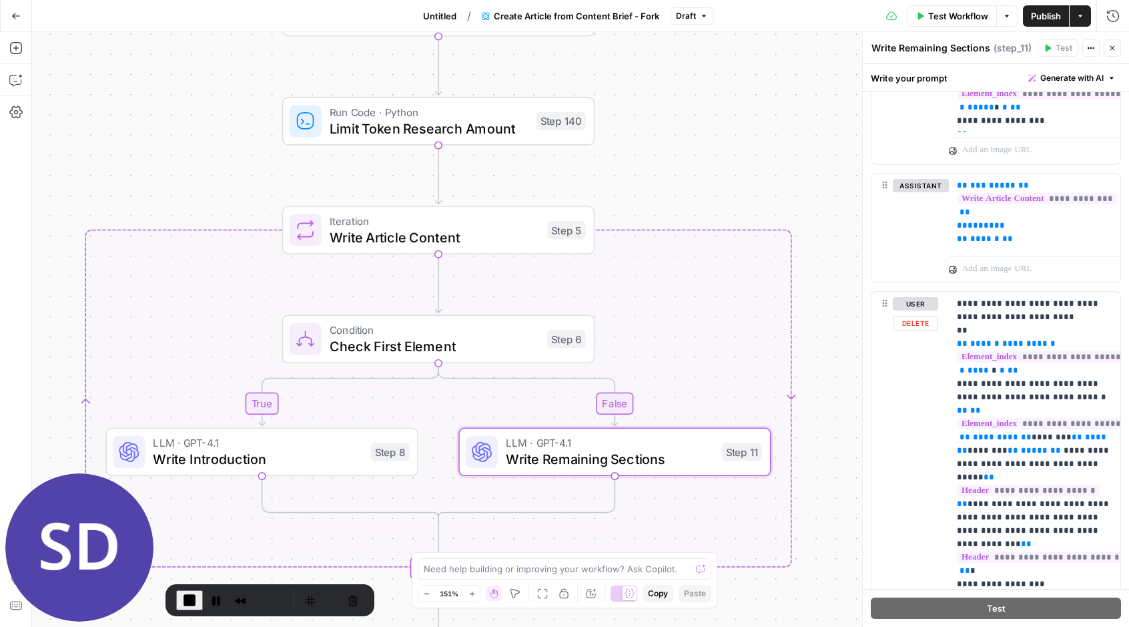
scroll to position [1328, 0]
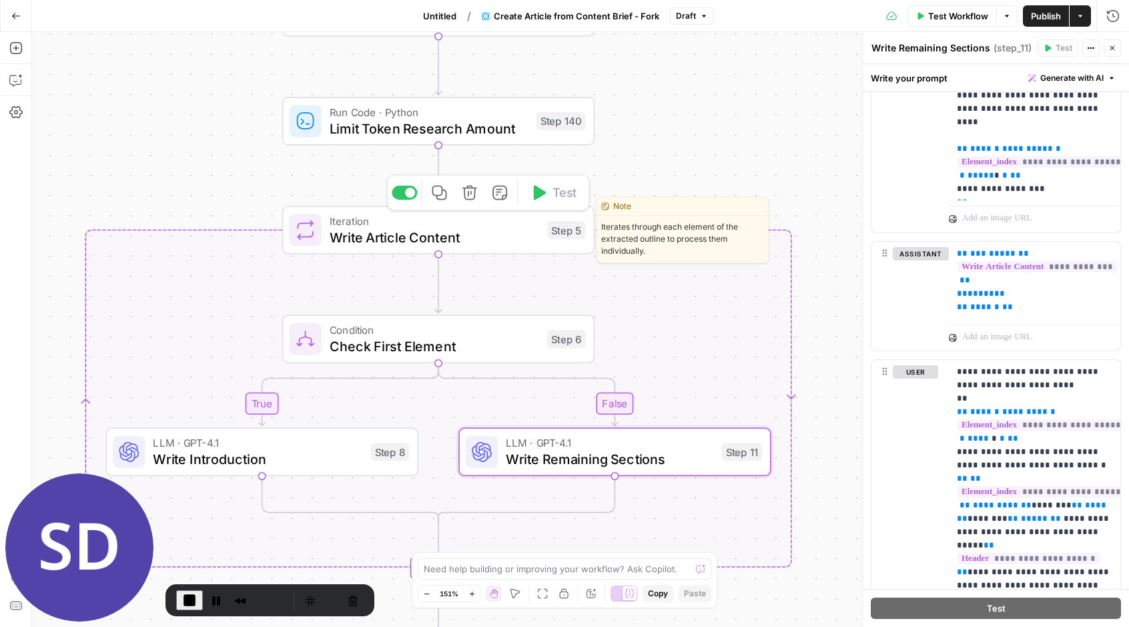
click at [573, 250] on div "Iteration Write Article Content Step 5 Copy step Delete step Edit Note Test" at bounding box center [438, 230] width 312 height 49
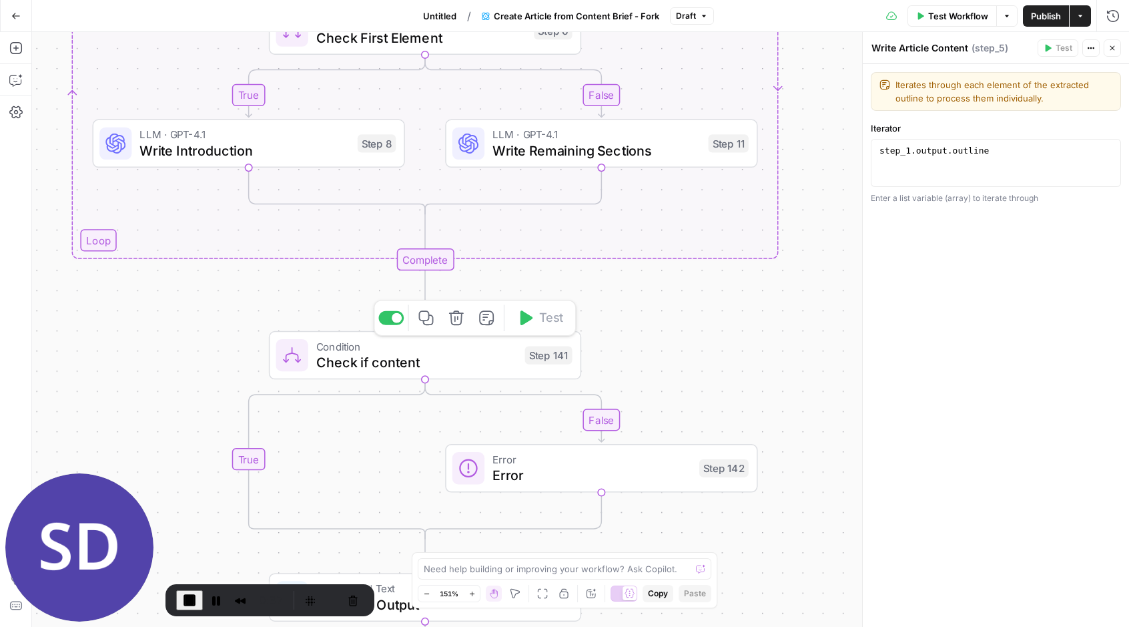
click at [561, 372] on div "Condition Check if content Step 141 Copy step Delete step Add Note Test" at bounding box center [425, 355] width 312 height 49
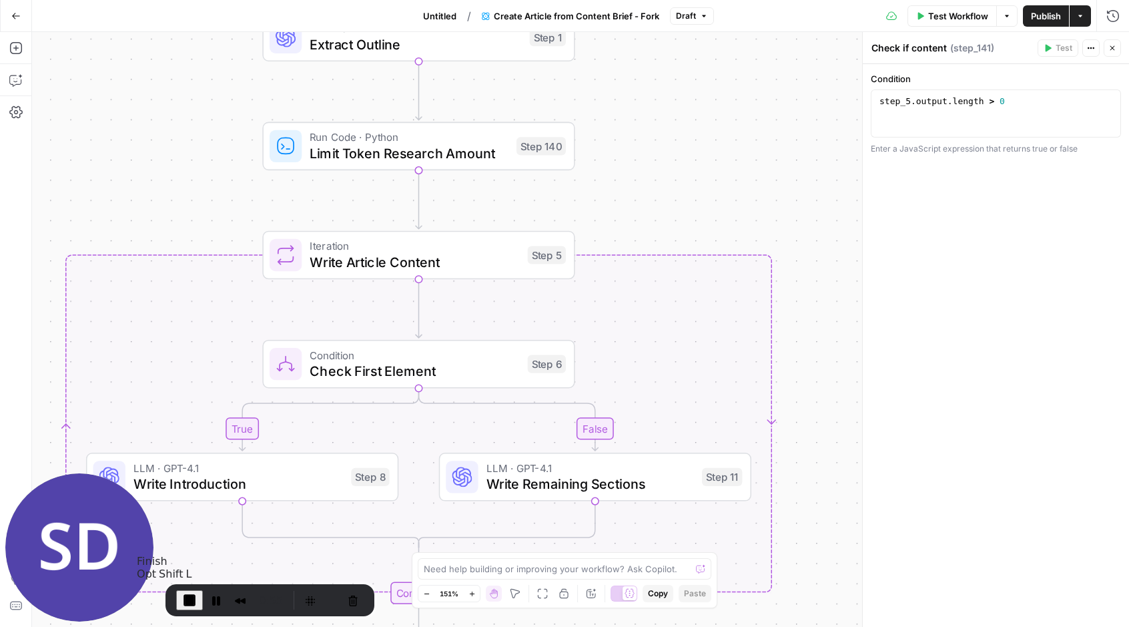
click at [189, 601] on span "End Recording" at bounding box center [190, 600] width 16 height 16
